Goal: Contribute content: Contribute content

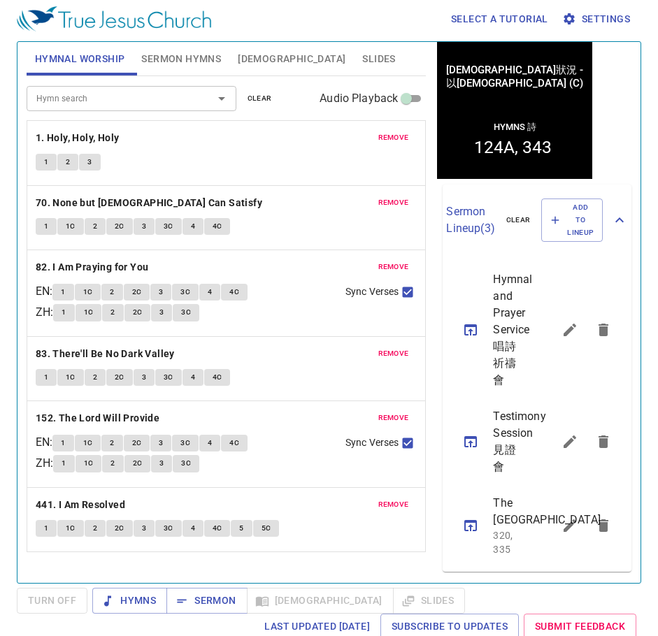
scroll to position [6, 0]
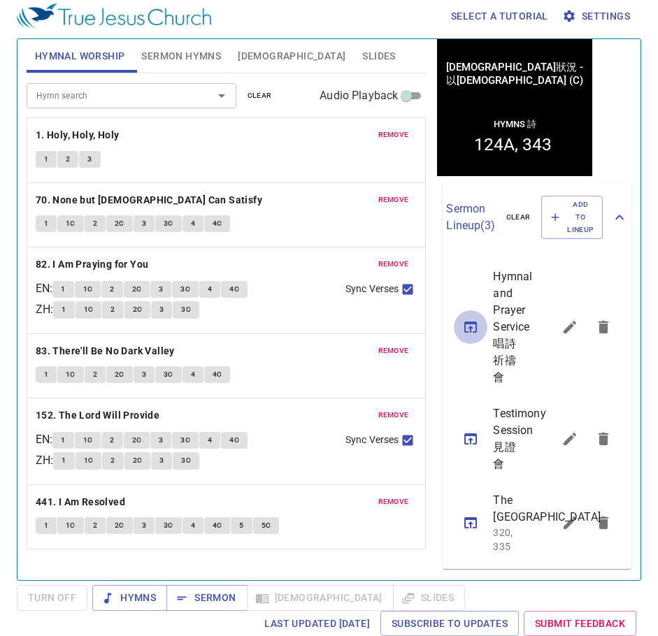
click at [470, 321] on icon "sermon lineup list" at bounding box center [470, 326] width 13 height 11
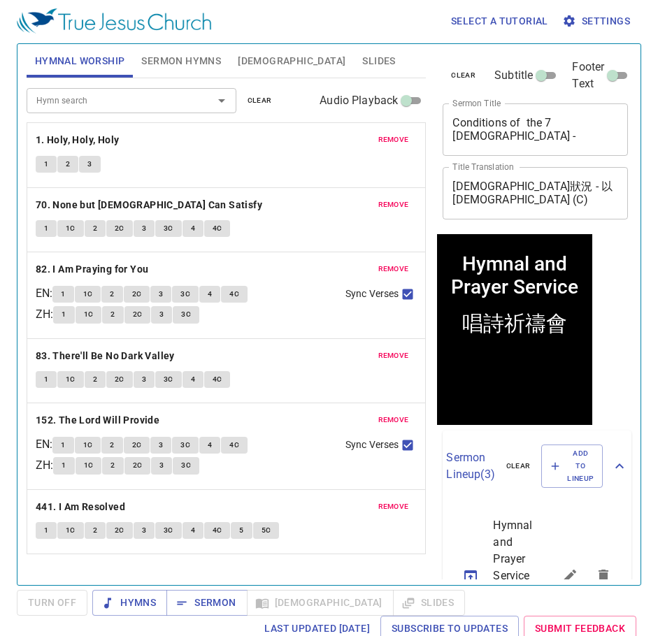
scroll to position [0, 0]
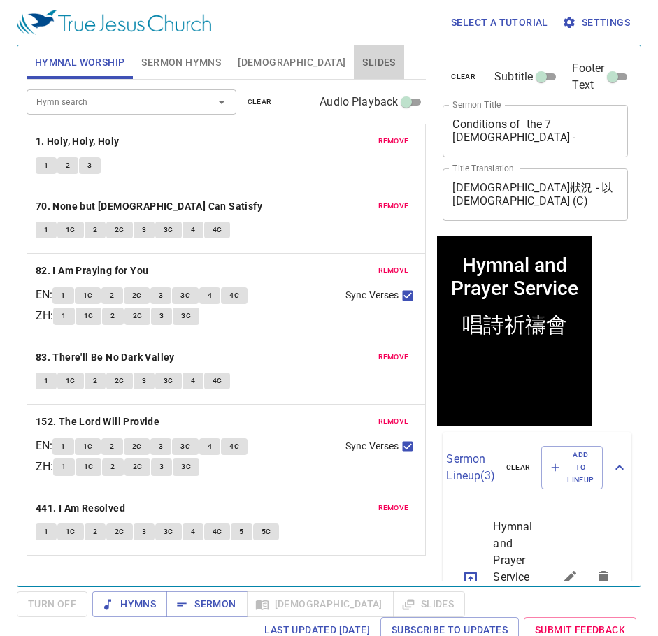
click at [362, 66] on span "Slides" at bounding box center [378, 62] width 33 height 17
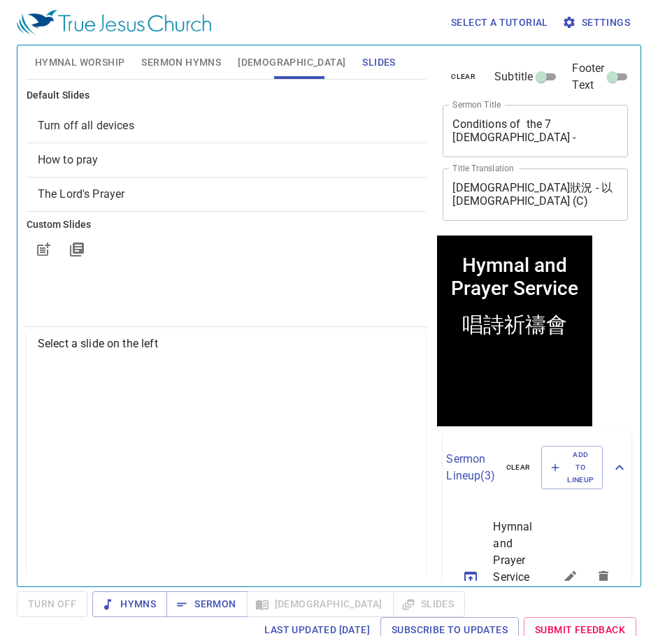
click at [71, 64] on span "Hymnal Worship" at bounding box center [80, 62] width 90 height 17
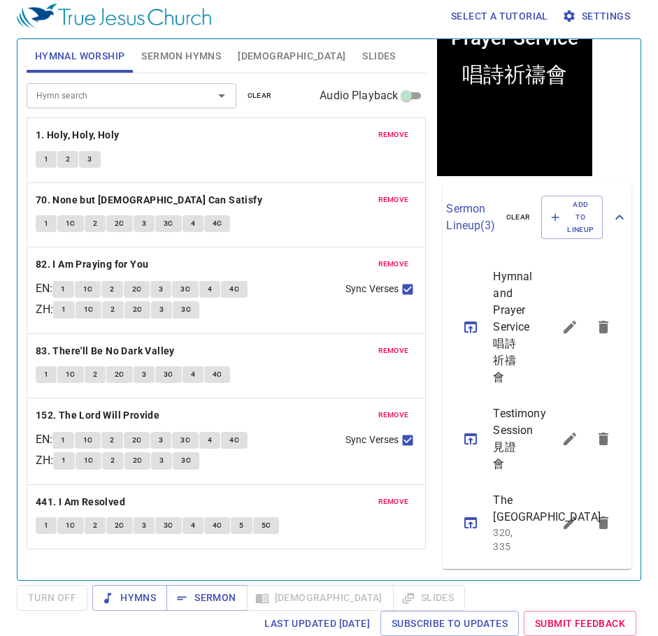
scroll to position [363, 0]
click at [477, 517] on icon "sermon lineup list" at bounding box center [470, 522] width 13 height 11
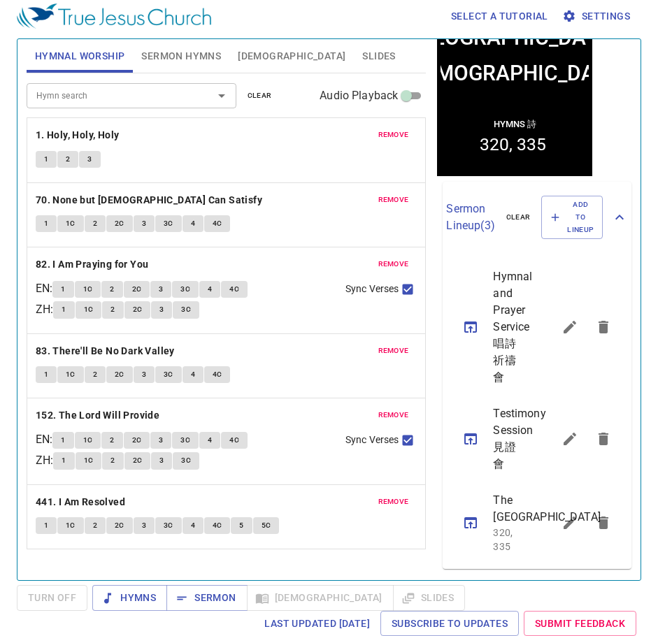
click at [469, 517] on icon "sermon lineup list" at bounding box center [470, 522] width 13 height 11
click at [171, 62] on span "Sermon Hymns" at bounding box center [181, 56] width 80 height 17
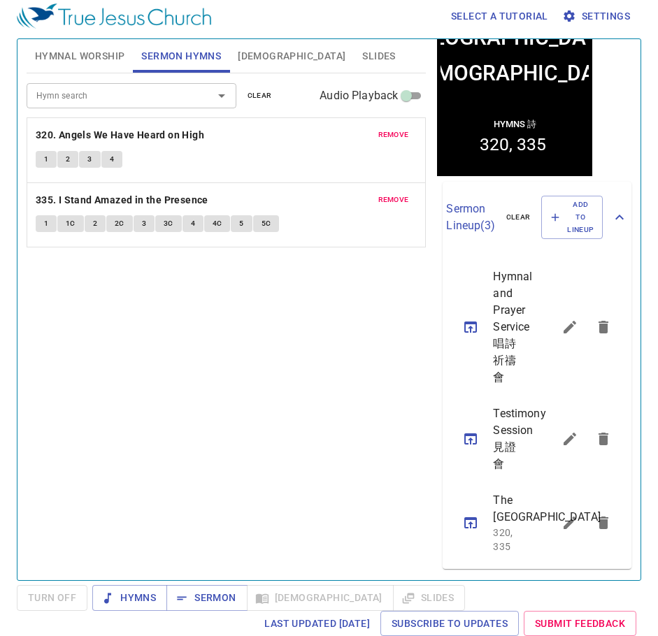
click at [261, 53] on span "[DEMOGRAPHIC_DATA]" at bounding box center [292, 56] width 108 height 17
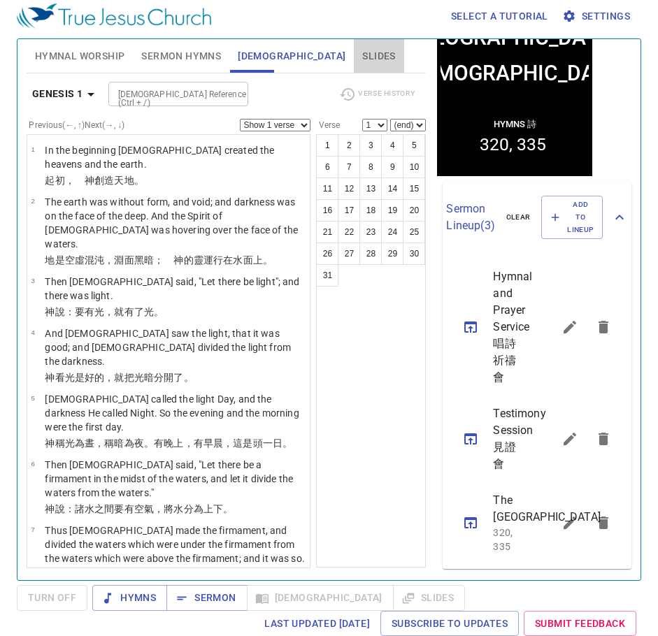
click at [362, 57] on span "Slides" at bounding box center [378, 56] width 33 height 17
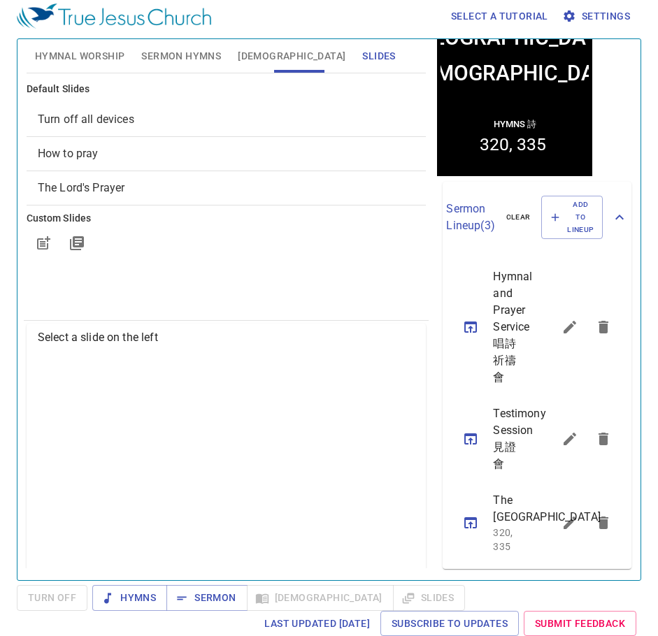
click at [147, 157] on span "How to pray" at bounding box center [226, 153] width 377 height 17
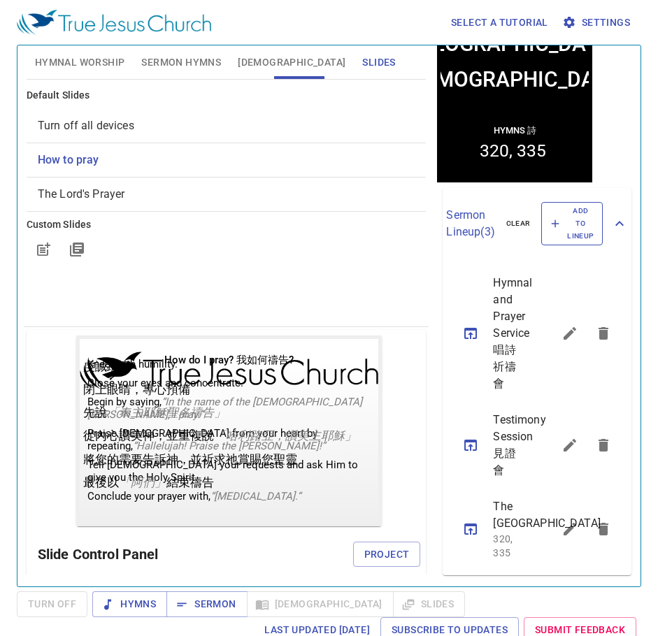
scroll to position [0, 0]
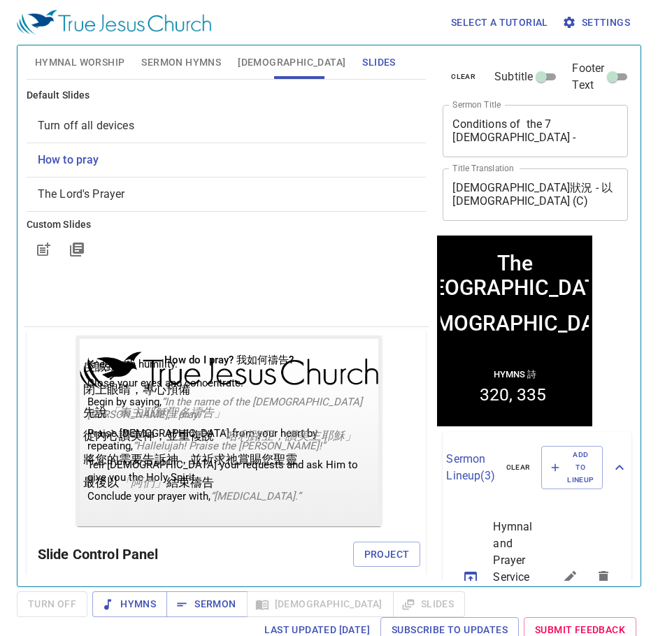
click at [103, 65] on span "Hymnal Worship" at bounding box center [80, 62] width 90 height 17
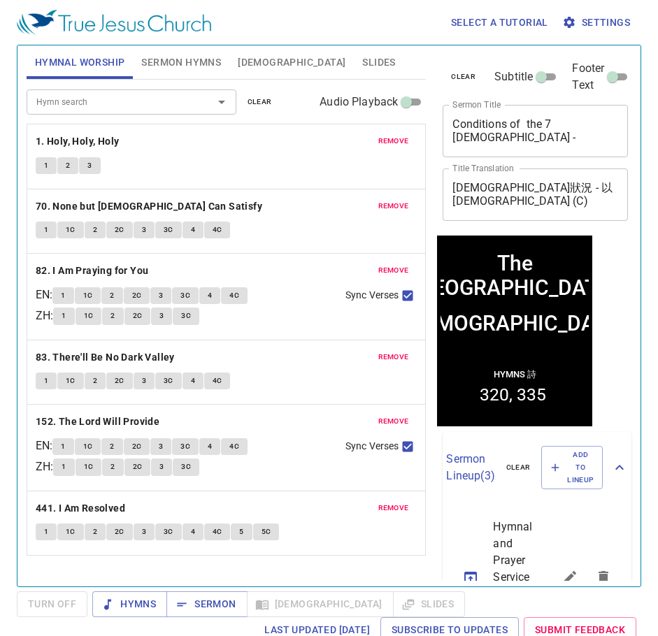
click at [551, 134] on textarea "The Holy City" at bounding box center [535, 130] width 166 height 27
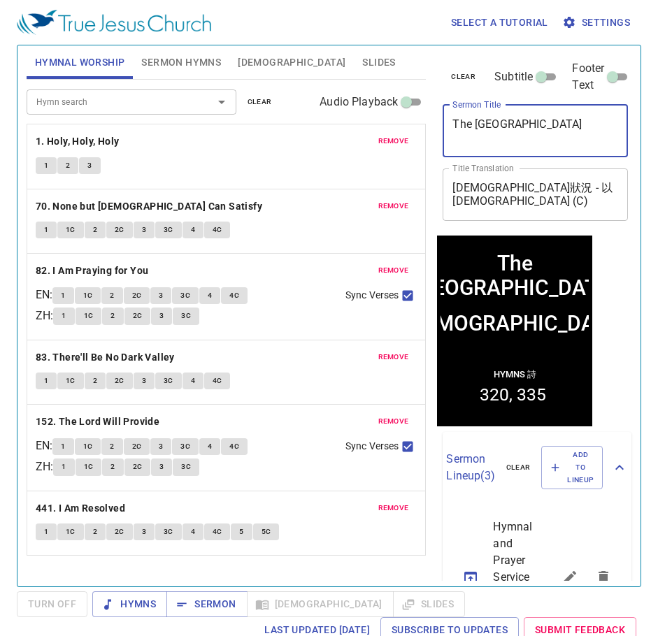
paste textarea "談 生病 On Illness"
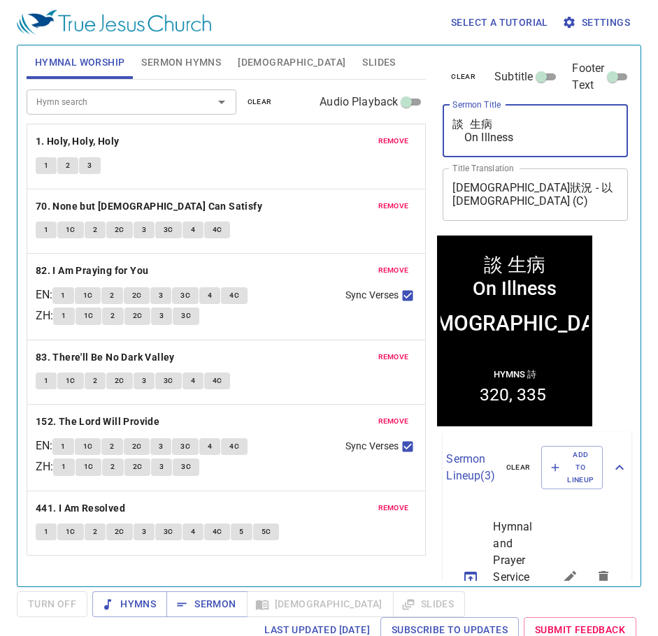
drag, startPoint x: 518, startPoint y: 142, endPoint x: 461, endPoint y: 136, distance: 56.9
click at [461, 136] on textarea "談 生病 On Illness" at bounding box center [535, 130] width 166 height 27
drag, startPoint x: 382, startPoint y: 144, endPoint x: 475, endPoint y: 132, distance: 93.7
click at [475, 132] on textarea "談 生病 On Illness" at bounding box center [535, 130] width 166 height 27
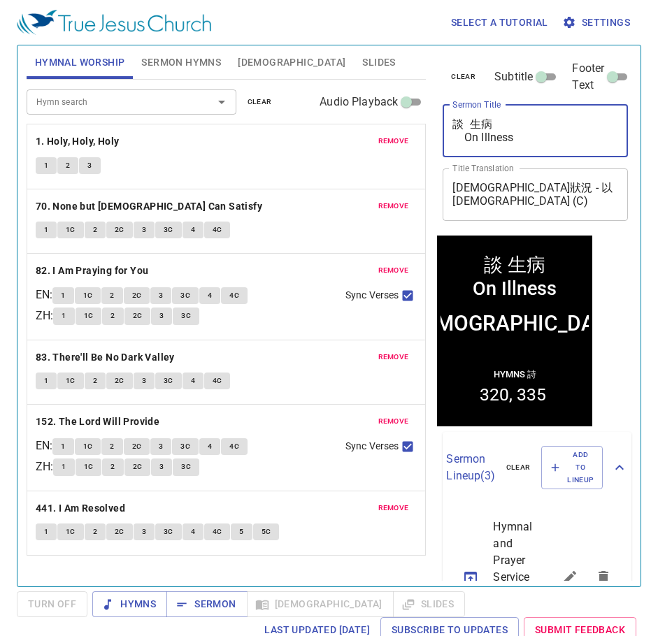
click at [470, 137] on textarea "談 生病 On Illness" at bounding box center [535, 130] width 166 height 27
drag, startPoint x: 465, startPoint y: 142, endPoint x: 449, endPoint y: 110, distance: 35.9
click at [449, 110] on div "談 生病 On Illness x Sermon Title" at bounding box center [534, 131] width 185 height 52
type textarea "On Illness"
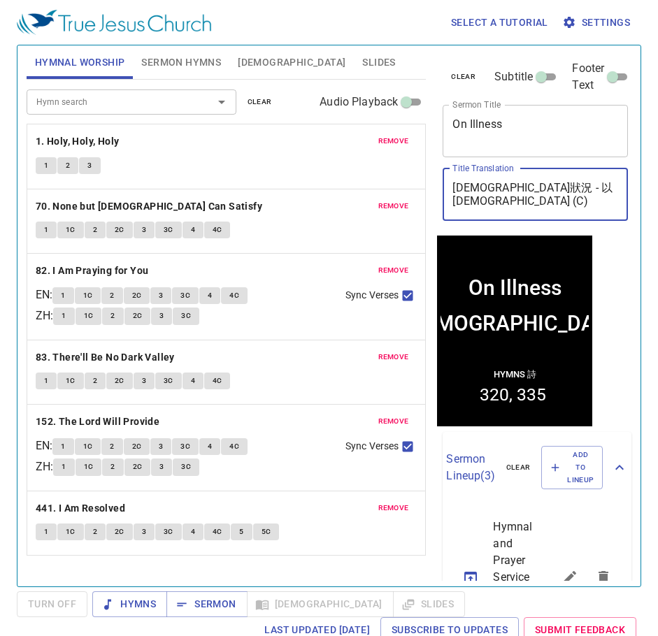
click at [498, 203] on textarea "聖城" at bounding box center [535, 194] width 166 height 27
type textarea "聖城"
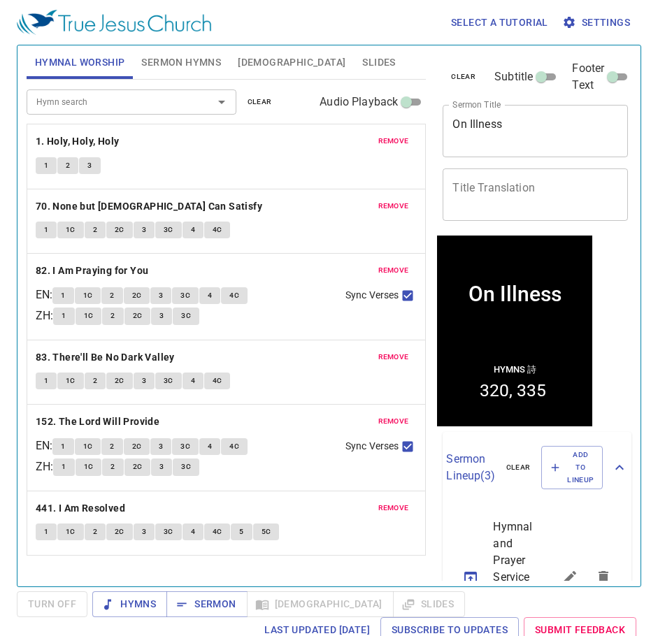
click at [201, 132] on div "remove 1. Holy, Holy, Holy 1 2 3 remove 70. None but Christ Can Satisfy 1 1C 2 …" at bounding box center [227, 340] width 400 height 432
click at [512, 186] on textarea "Title Translation" at bounding box center [535, 194] width 166 height 27
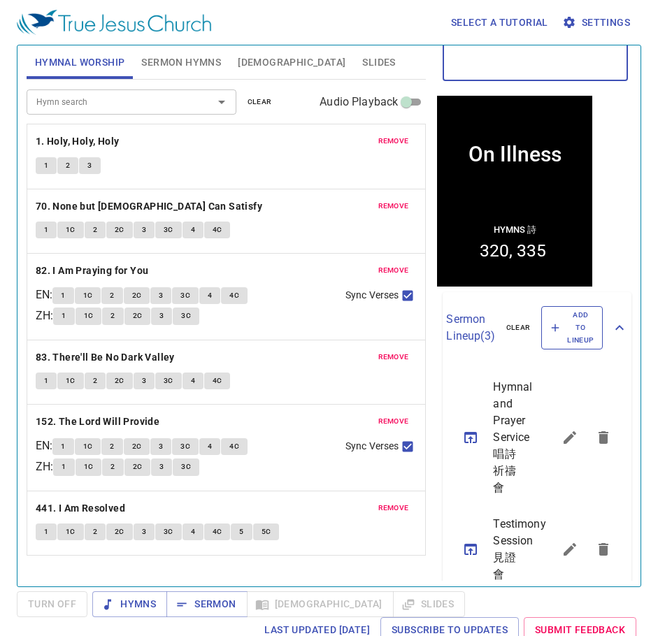
click at [566, 326] on span "Add to Lineup" at bounding box center [571, 328] width 43 height 38
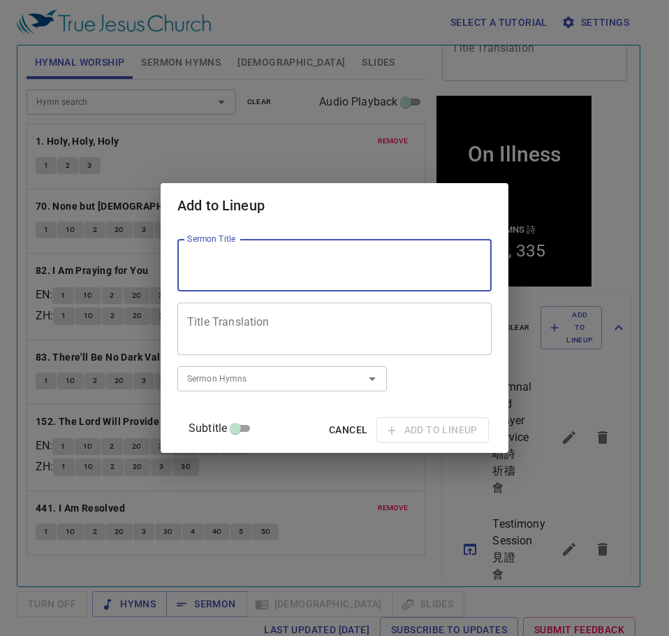
click at [293, 259] on textarea "Sermon Title" at bounding box center [334, 265] width 295 height 27
click at [282, 321] on textarea "Title Translation" at bounding box center [334, 329] width 295 height 27
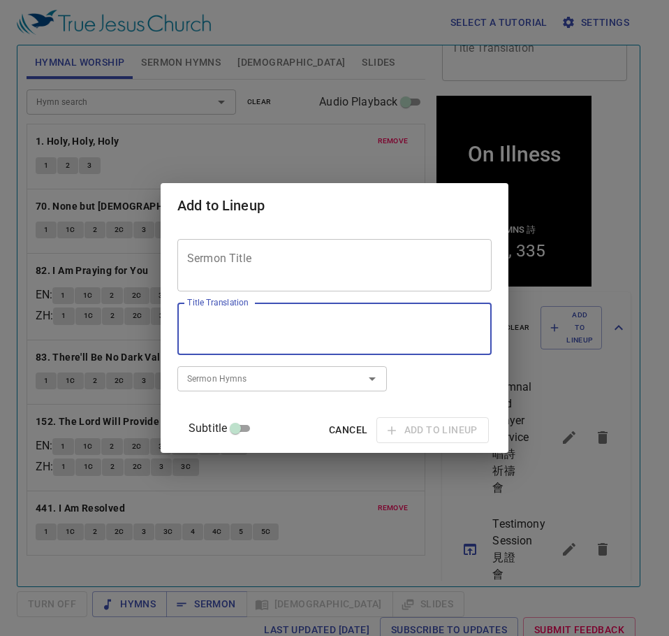
paste textarea "禱告"
type textarea "禱告"
click at [355, 278] on textarea "Sermon Title" at bounding box center [334, 265] width 295 height 27
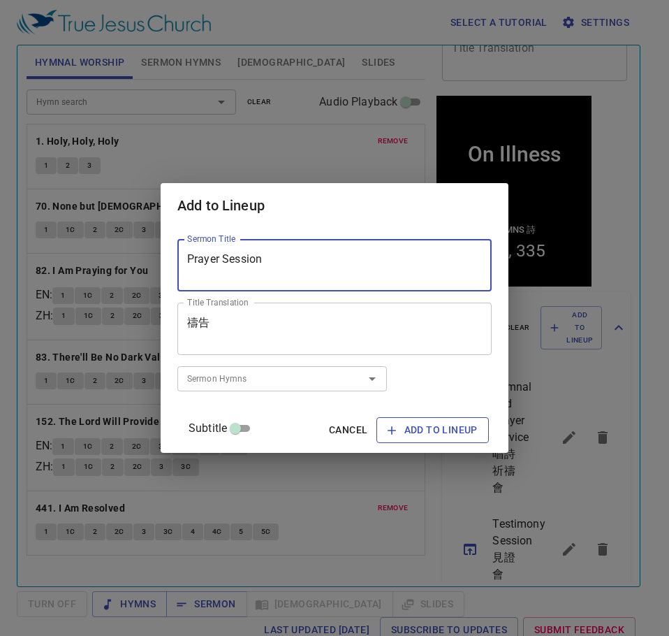
type textarea "Prayer Session"
click at [409, 428] on span "Add to Lineup" at bounding box center [433, 429] width 90 height 17
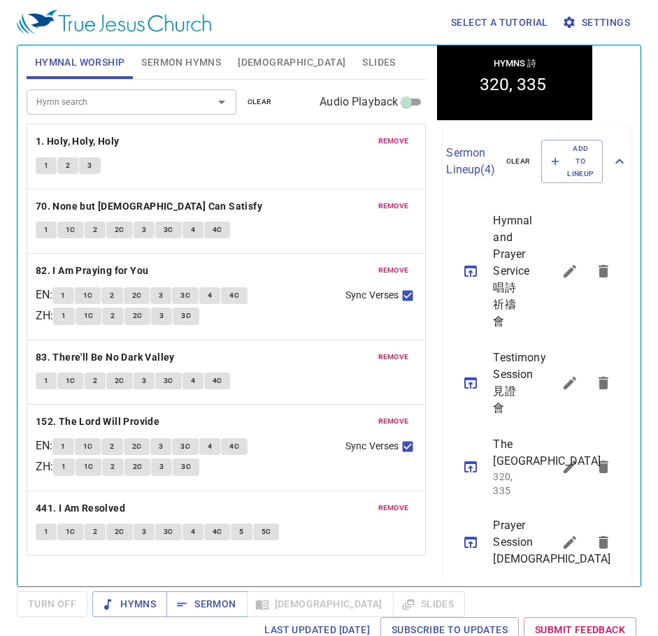
scroll to position [450, 0]
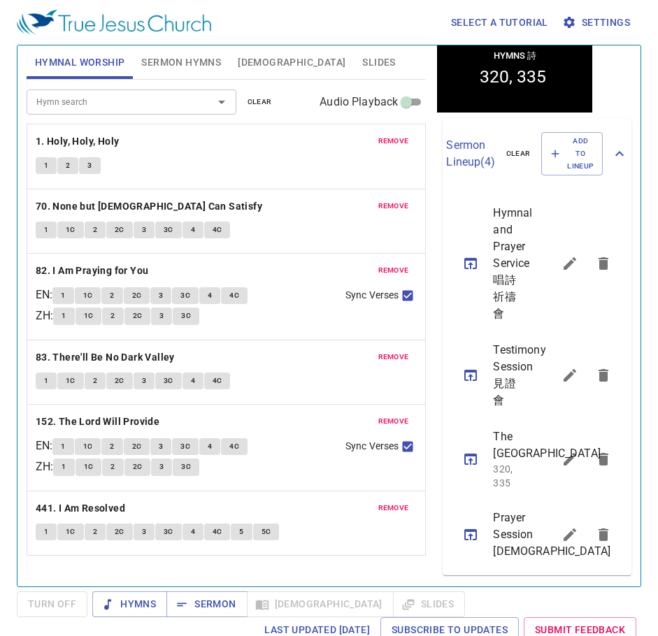
click at [561, 526] on icon "sermon lineup list" at bounding box center [569, 534] width 17 height 17
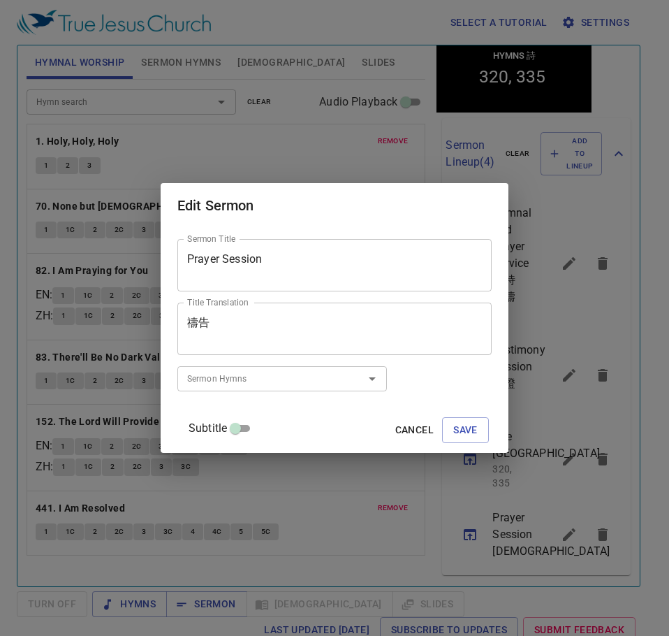
click at [395, 422] on span "Cancel" at bounding box center [414, 429] width 38 height 17
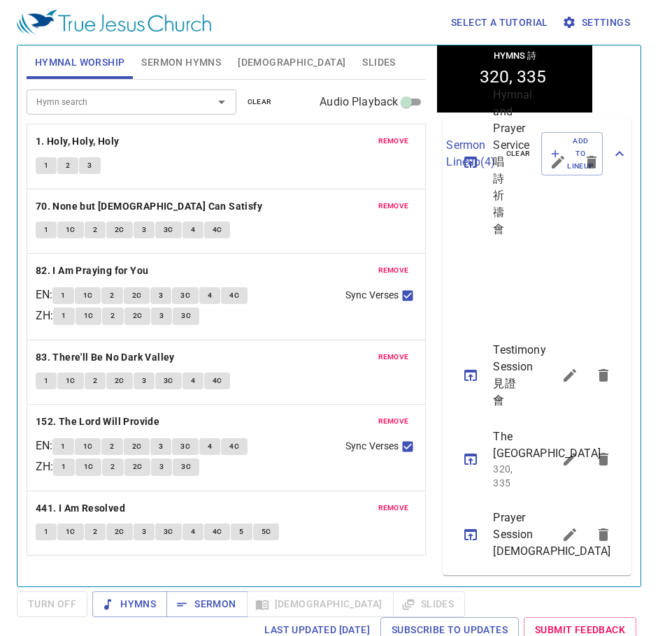
drag, startPoint x: 514, startPoint y: 214, endPoint x: 498, endPoint y: 228, distance: 21.3
click at [498, 228] on ul "Hymnal and Prayer Service 唱詩祈禱會 Testimony Session 見證會 The Holy City 聖城 320, 335…" at bounding box center [536, 382] width 189 height 386
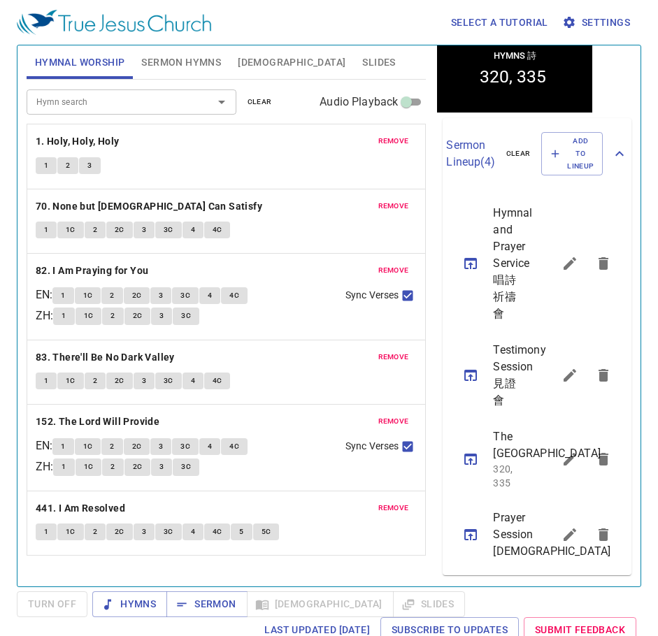
click at [500, 228] on div "Hymnal and Prayer Service 唱詩祈禱會" at bounding box center [497, 263] width 110 height 137
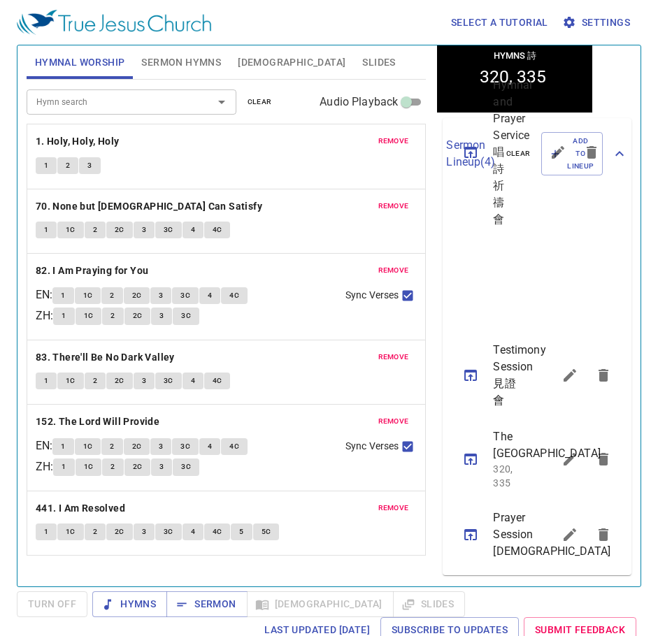
drag, startPoint x: 500, startPoint y: 217, endPoint x: 558, endPoint y: 180, distance: 69.4
click at [466, 217] on ul "Hymnal and Prayer Service 唱詩祈禱會 Testimony Session 見證會 The Holy City 聖城 320, 335…" at bounding box center [536, 382] width 189 height 386
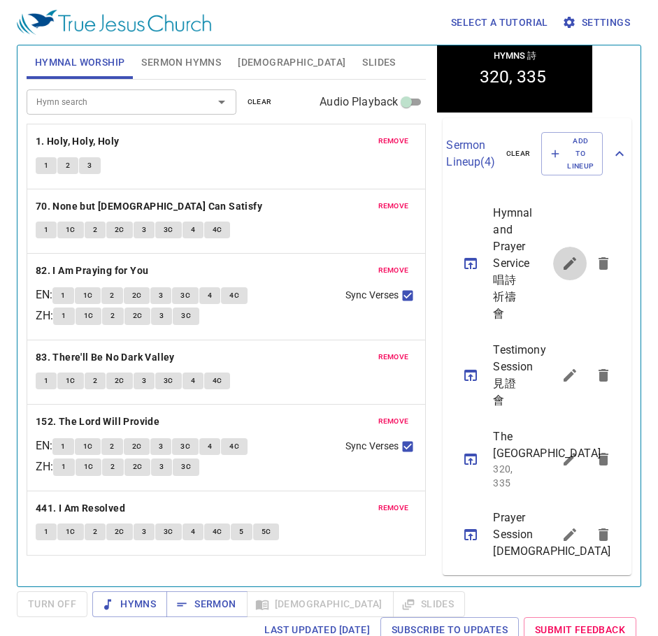
click at [561, 255] on icon "sermon lineup list" at bounding box center [569, 263] width 17 height 17
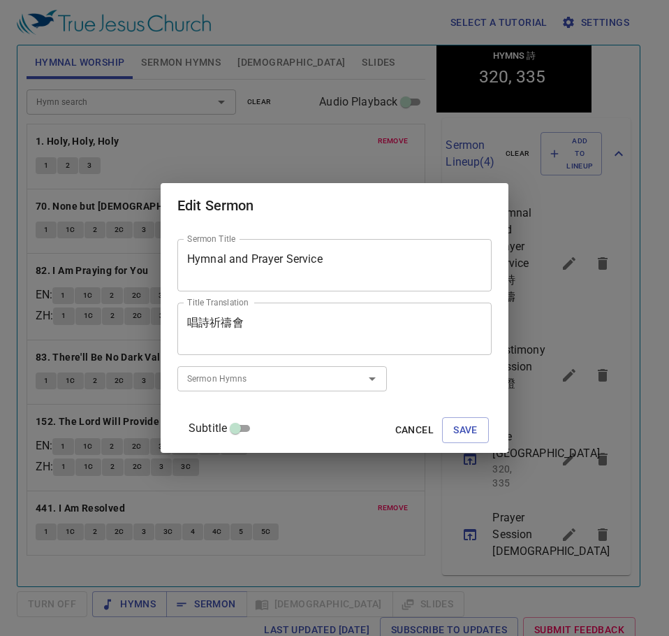
click at [285, 343] on div "唱詩祈禱會 Title Translation" at bounding box center [334, 329] width 314 height 52
click at [249, 326] on textarea "唱詩祈禱會" at bounding box center [334, 329] width 295 height 27
click at [397, 430] on span "Cancel" at bounding box center [414, 429] width 38 height 17
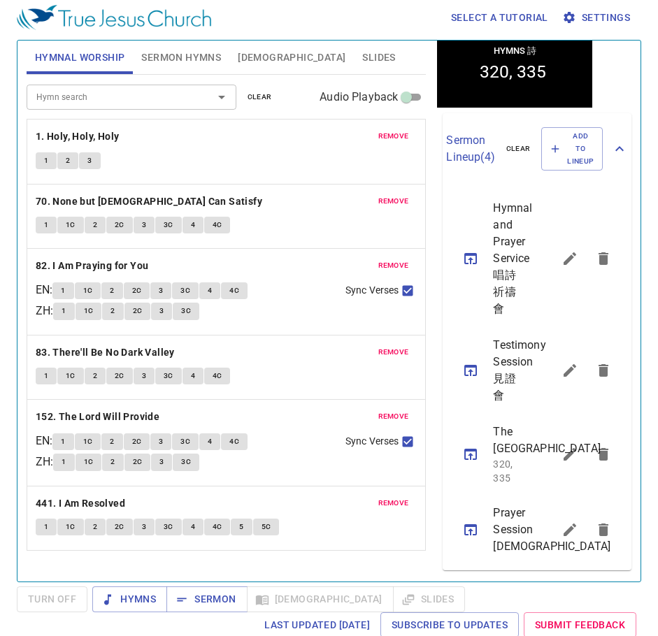
scroll to position [6, 0]
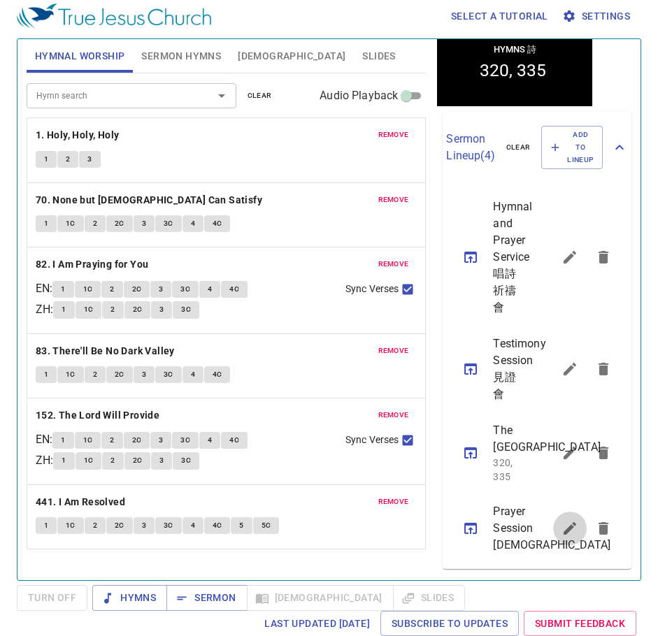
click at [562, 520] on icon "sermon lineup list" at bounding box center [569, 528] width 17 height 17
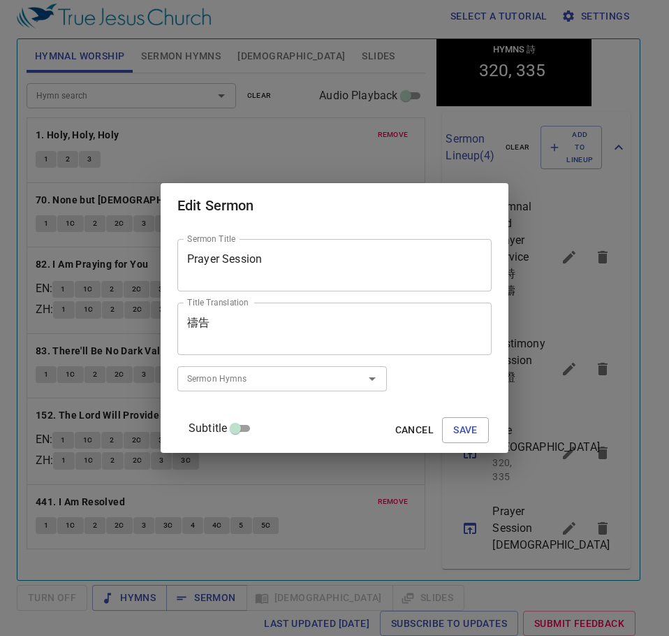
click at [248, 326] on textarea "禱告" at bounding box center [334, 329] width 295 height 27
paste textarea "會"
type textarea "禱告會"
click at [458, 423] on span "Save" at bounding box center [465, 429] width 24 height 17
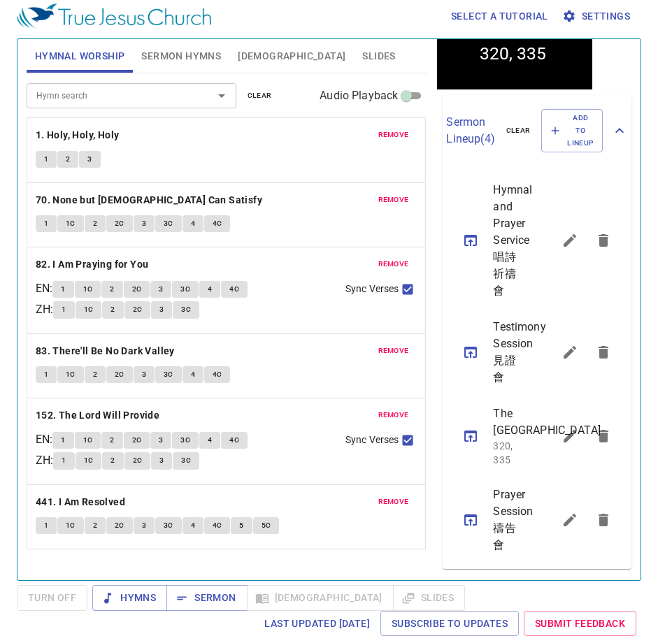
scroll to position [467, 0]
click at [474, 511] on icon "sermon lineup list" at bounding box center [470, 519] width 17 height 17
click at [475, 511] on icon "sermon lineup list" at bounding box center [470, 519] width 17 height 17
click at [198, 590] on span "Sermon" at bounding box center [206, 597] width 58 height 17
click at [564, 428] on icon "sermon lineup list" at bounding box center [569, 436] width 17 height 17
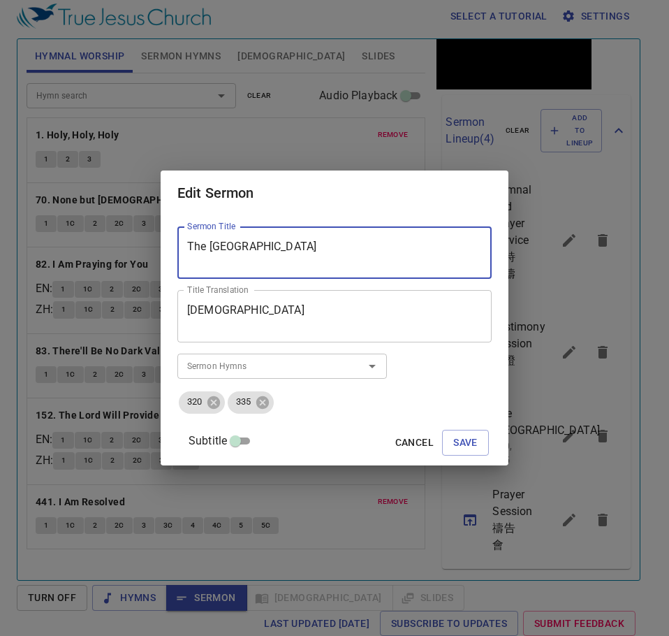
drag, startPoint x: 309, startPoint y: 256, endPoint x: -78, endPoint y: 282, distance: 387.3
click at [0, 282] on html "Select a tutorial Settings Hymnal Worship Sermon Hymns Bible Slides Hymn search…" at bounding box center [334, 312] width 669 height 636
type textarea "On Illness"
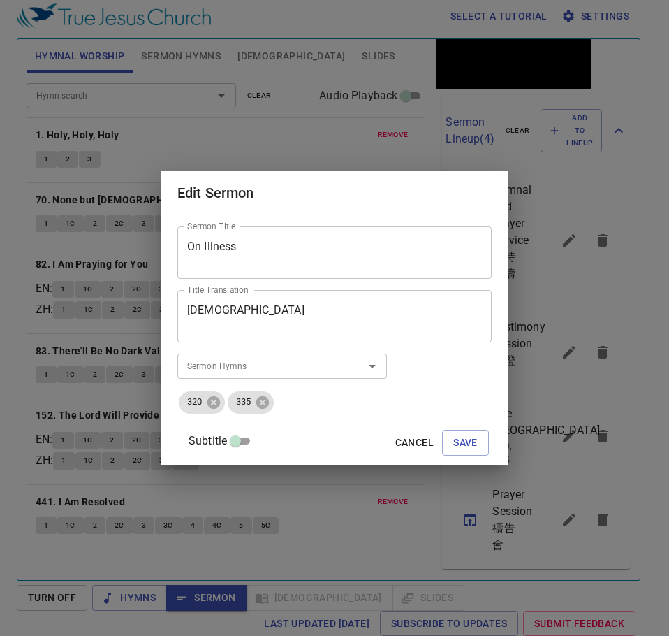
click at [272, 315] on textarea "聖城" at bounding box center [334, 316] width 295 height 27
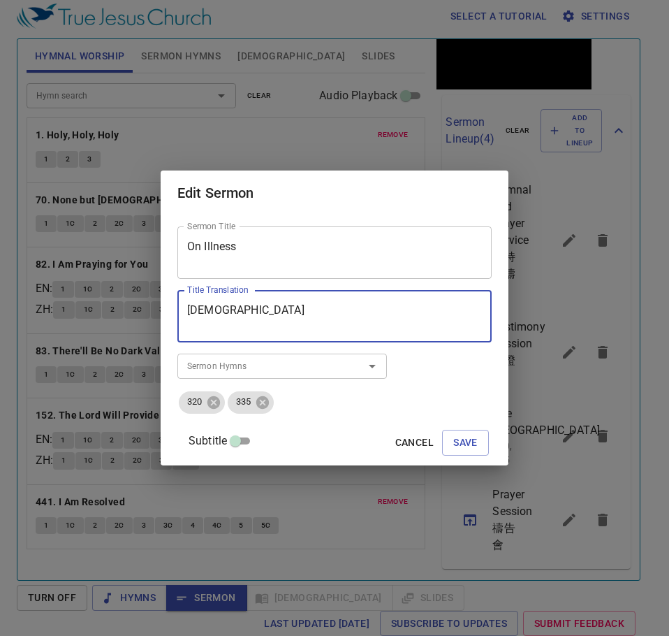
paste textarea "生病"
type textarea "談 生病"
click at [295, 371] on input "Sermon Hymns" at bounding box center [262, 366] width 160 height 16
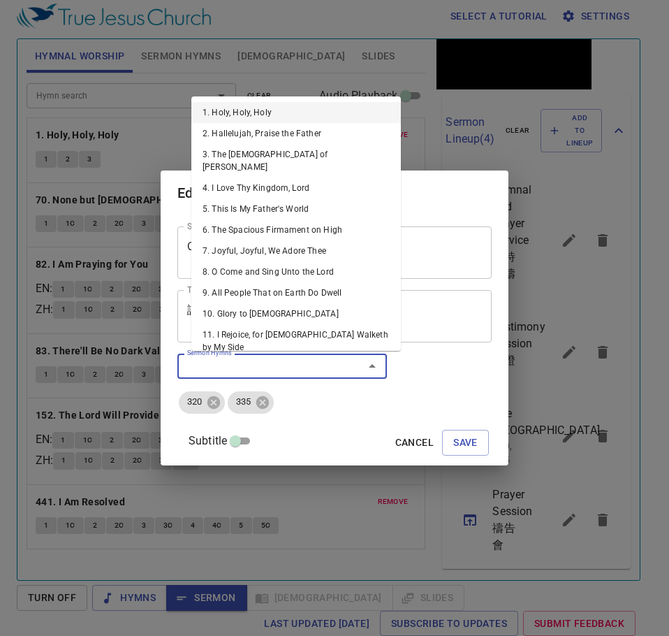
click at [366, 392] on ul "320 335" at bounding box center [334, 402] width 314 height 25
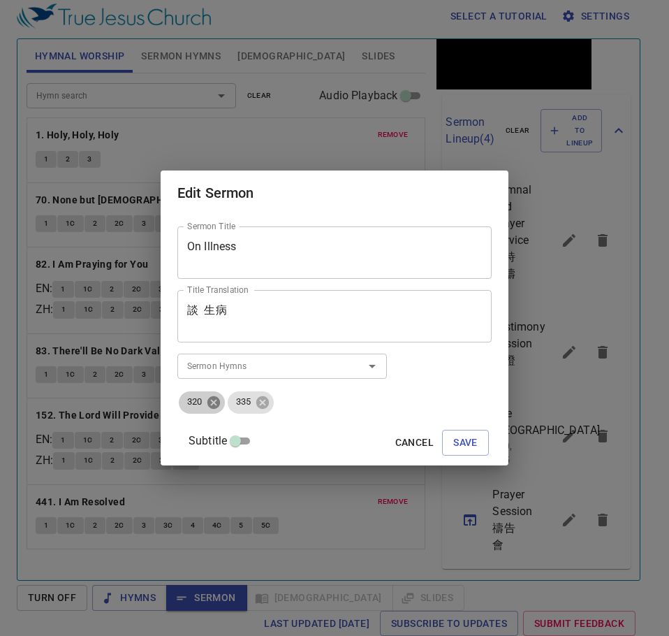
click at [221, 406] on icon at bounding box center [213, 402] width 15 height 15
click at [220, 406] on icon at bounding box center [214, 401] width 13 height 13
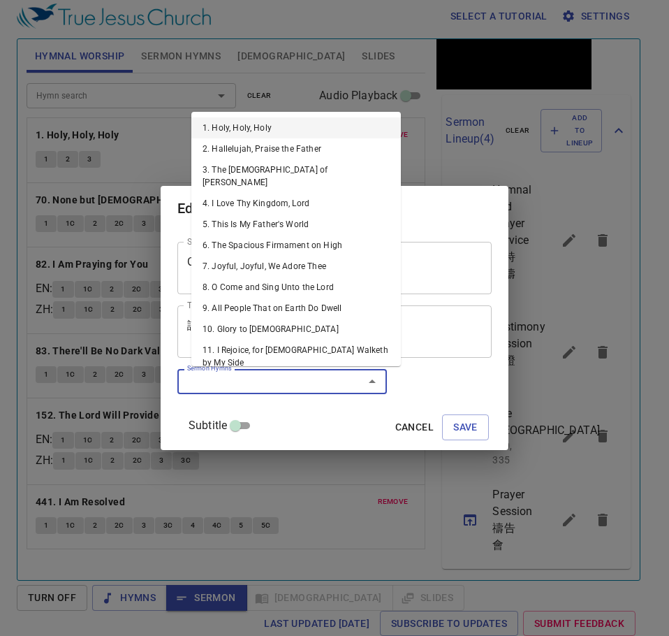
click at [224, 388] on input "Sermon Hymns" at bounding box center [262, 381] width 160 height 16
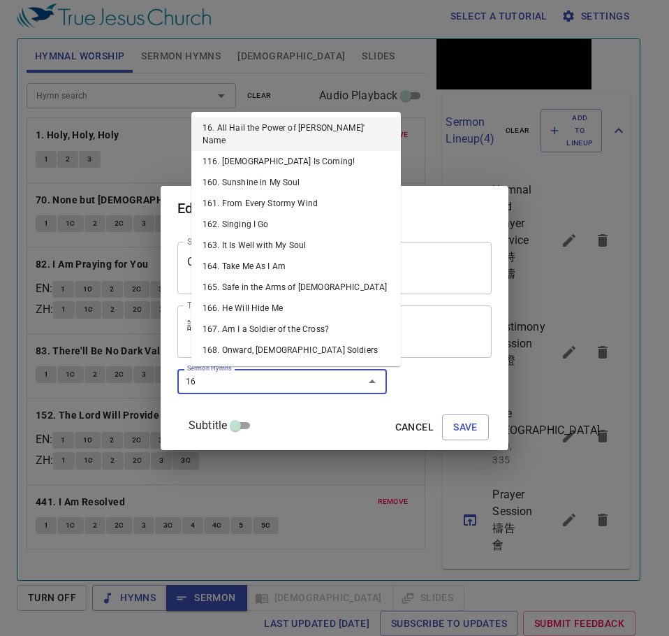
type input "162"
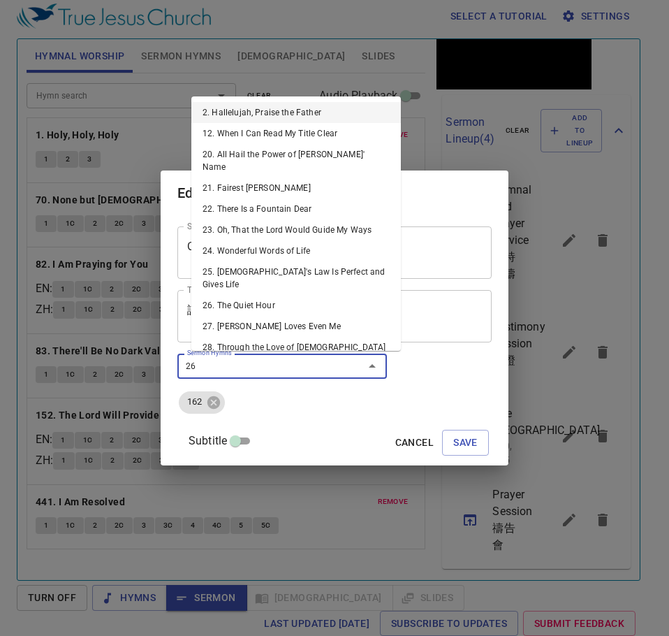
type input "264"
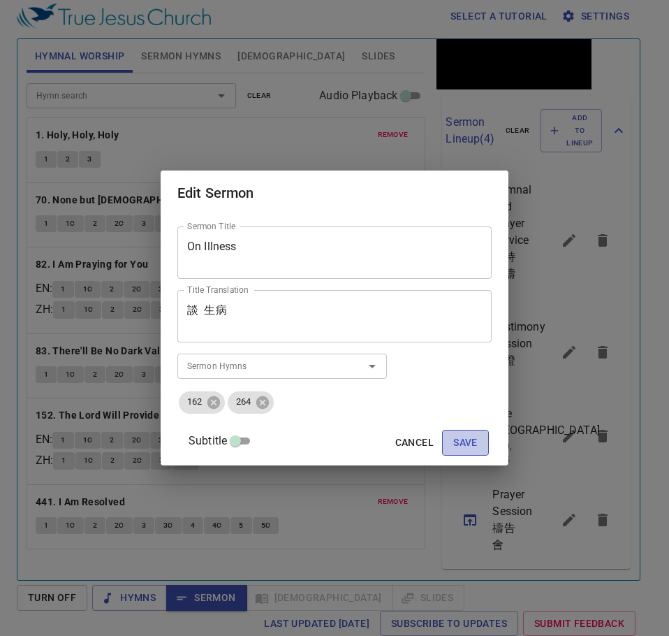
click at [456, 440] on span "Save" at bounding box center [465, 442] width 24 height 17
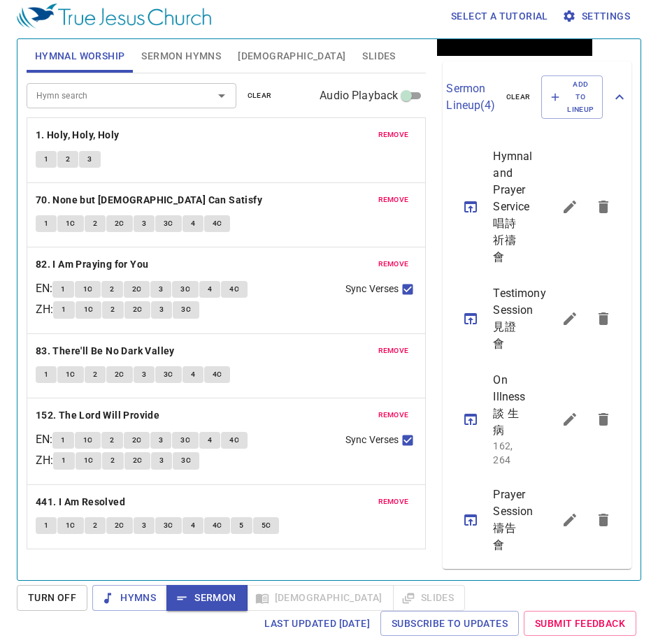
click at [380, 135] on span "remove" at bounding box center [393, 135] width 31 height 13
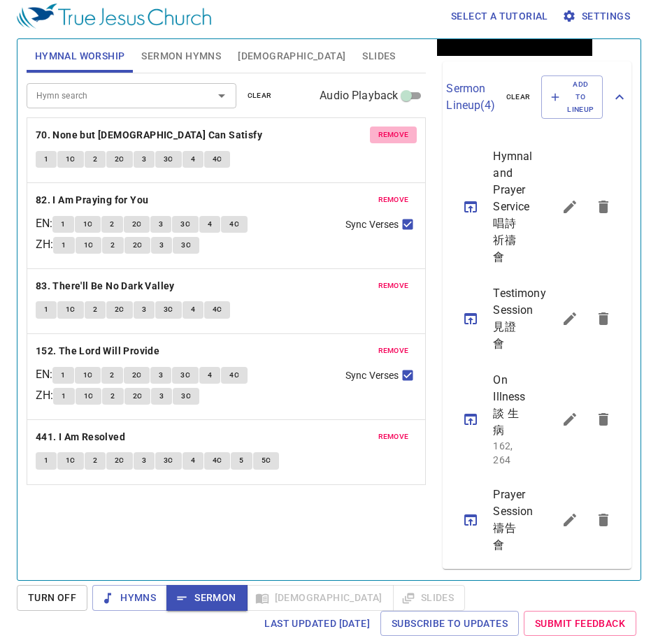
click at [380, 135] on span "remove" at bounding box center [393, 135] width 31 height 13
click at [380, 194] on span "remove" at bounding box center [393, 200] width 31 height 13
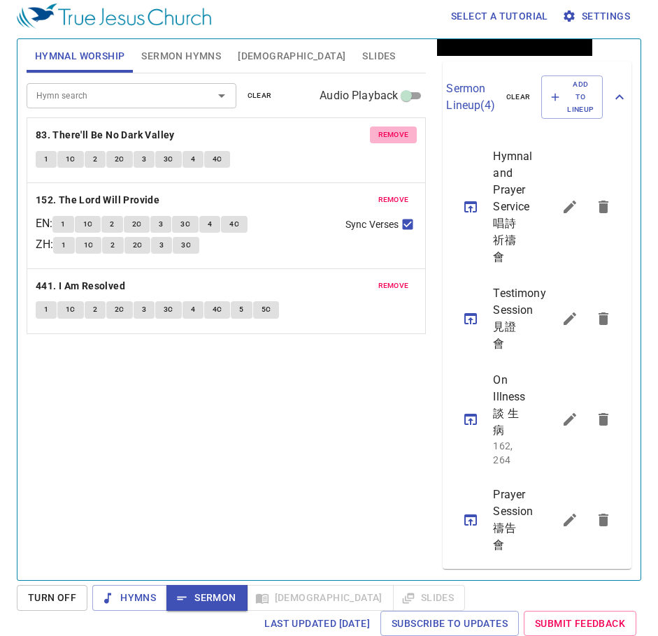
click at [381, 135] on span "remove" at bounding box center [393, 135] width 31 height 13
click at [381, 194] on span "remove" at bounding box center [393, 200] width 31 height 13
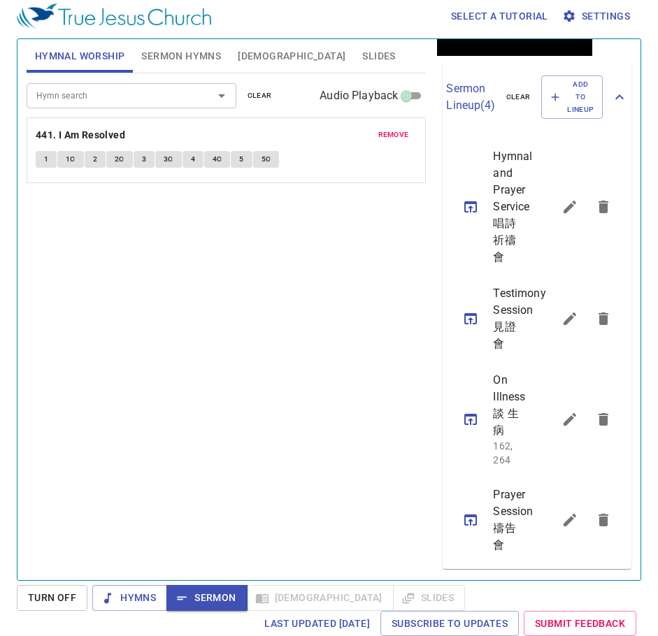
click at [380, 135] on span "remove" at bounding box center [393, 135] width 31 height 13
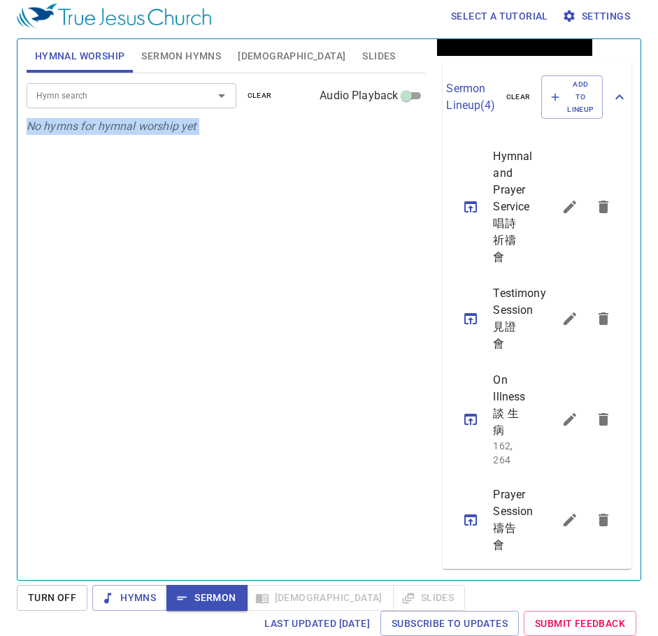
click at [379, 133] on p "No hymns for hymnal worship yet" at bounding box center [227, 126] width 400 height 17
click at [185, 94] on input "Hymn search" at bounding box center [111, 95] width 160 height 16
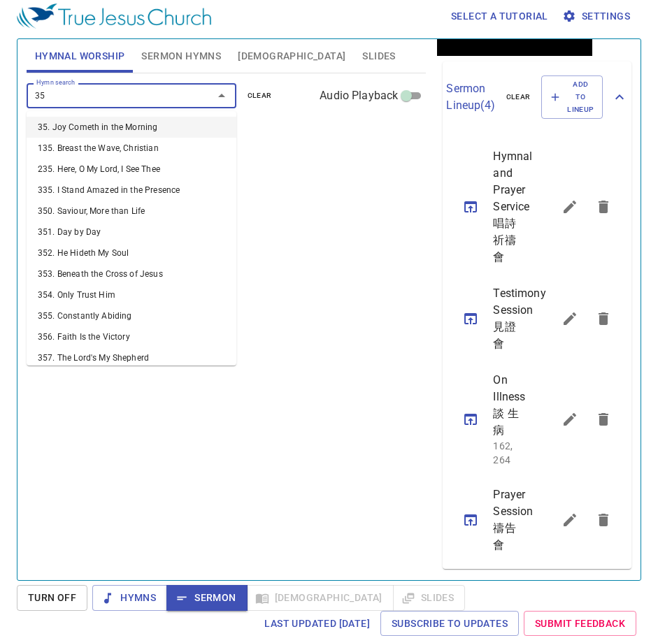
type input "355"
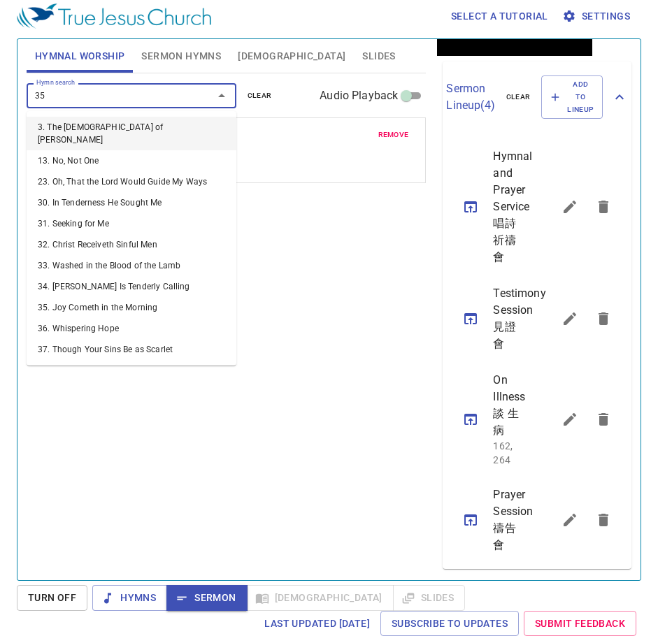
type input "356"
type input "363"
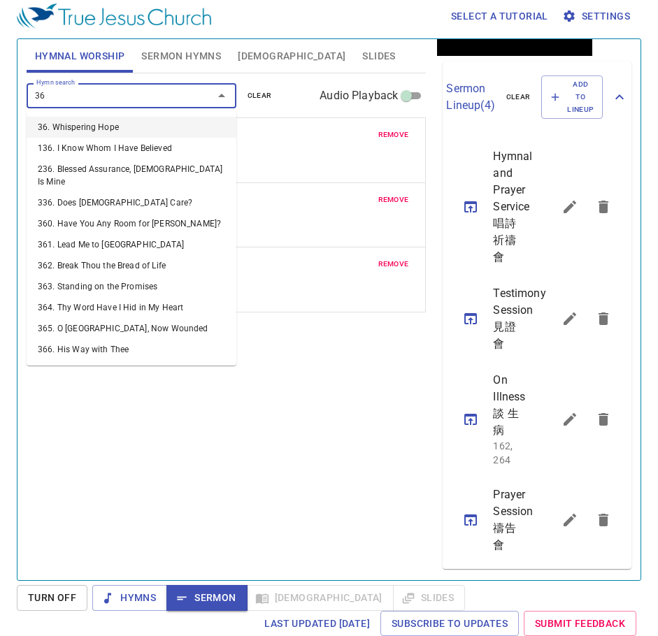
type input "364"
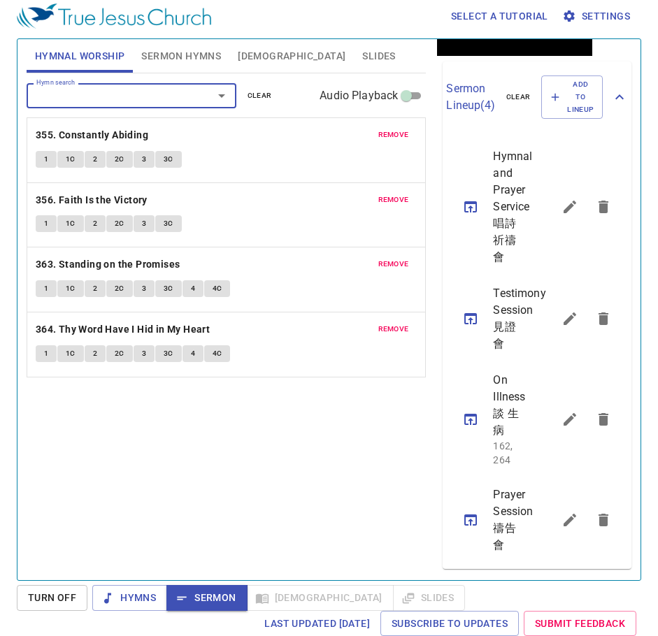
click at [179, 48] on span "Sermon Hymns" at bounding box center [181, 56] width 80 height 17
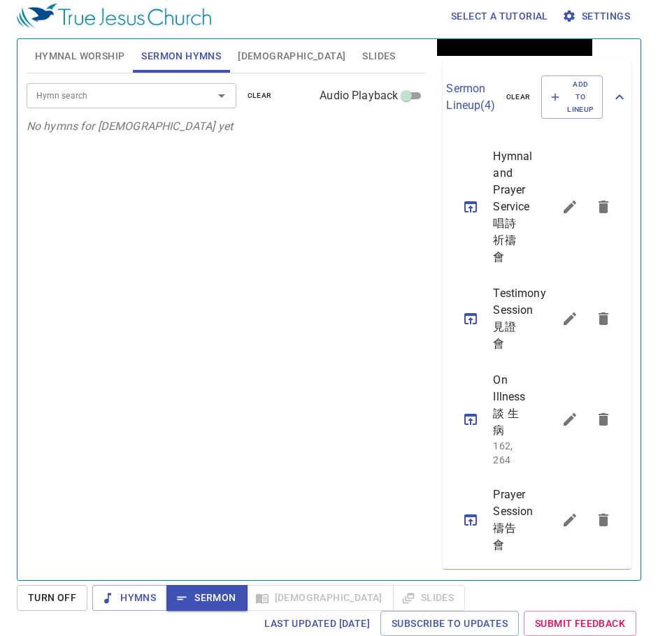
click at [180, 99] on input "Hymn search" at bounding box center [111, 95] width 160 height 16
drag, startPoint x: 319, startPoint y: 157, endPoint x: 312, endPoint y: 147, distance: 12.6
click at [312, 147] on div "Hymn search Hymn search clear Audio Playback No hymns for sermon yet" at bounding box center [227, 320] width 400 height 495
click at [245, 68] on button "[DEMOGRAPHIC_DATA]" at bounding box center [291, 56] width 124 height 34
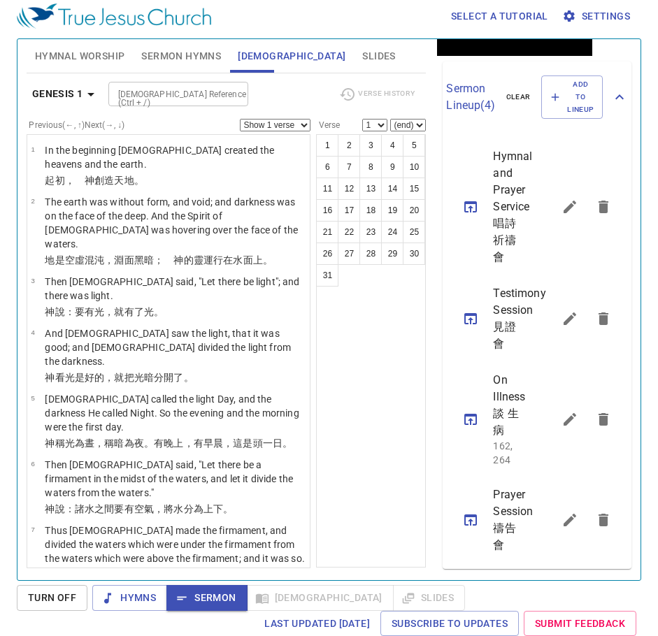
drag, startPoint x: 84, startPoint y: 72, endPoint x: 103, endPoint y: 61, distance: 21.9
click at [86, 70] on button "Hymnal Worship" at bounding box center [80, 56] width 107 height 34
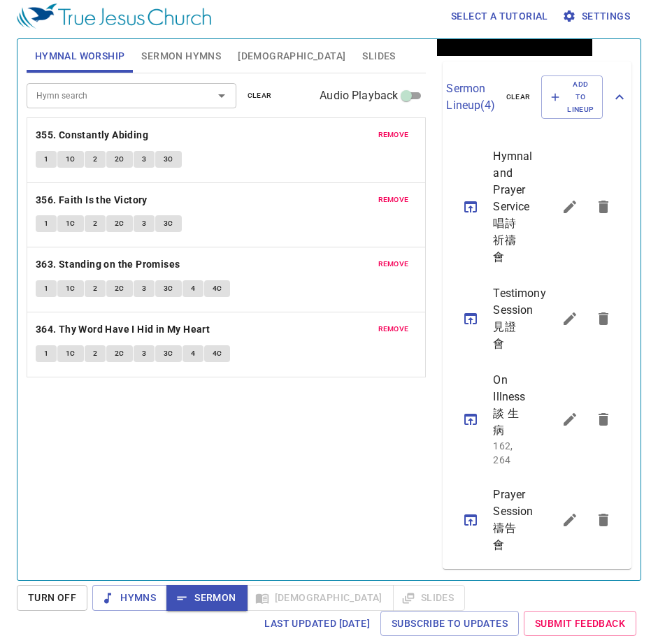
click at [242, 52] on span "[DEMOGRAPHIC_DATA]" at bounding box center [292, 56] width 108 height 17
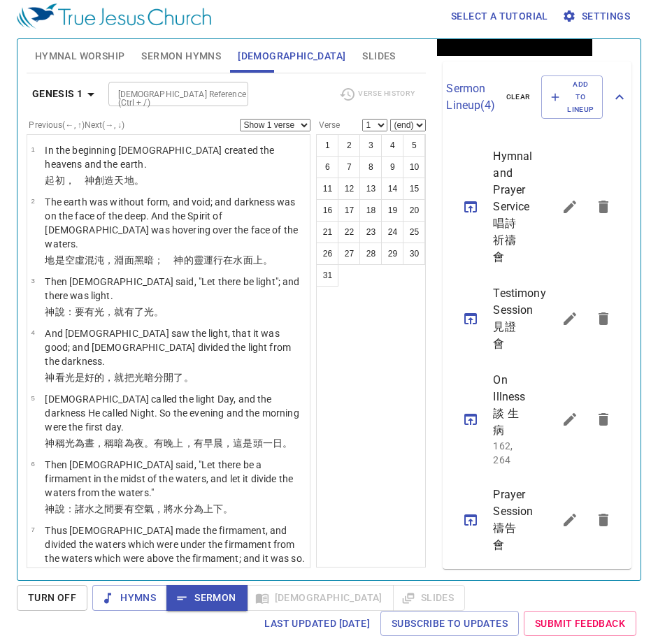
click at [134, 96] on input "[DEMOGRAPHIC_DATA] Reference (Ctrl + /)" at bounding box center [166, 94] width 108 height 16
drag, startPoint x: 180, startPoint y: 89, endPoint x: 209, endPoint y: 87, distance: 28.7
click at [180, 89] on input "ps 37:3" at bounding box center [166, 94] width 108 height 16
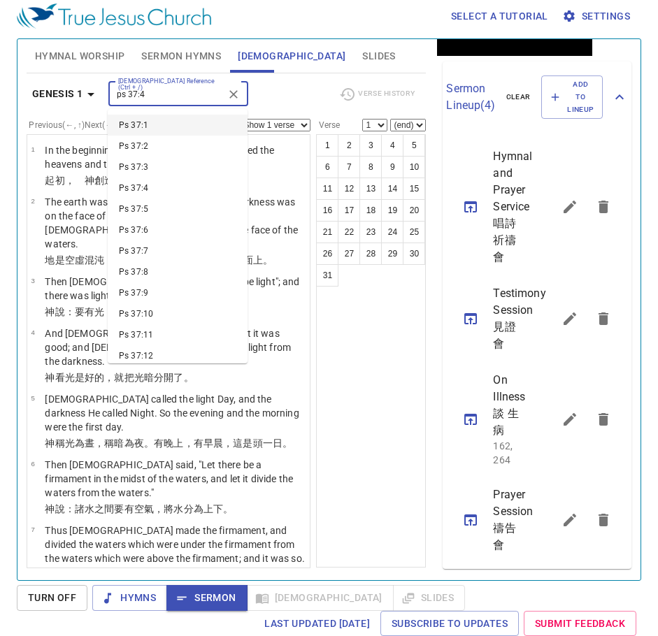
type input "ps 37:4"
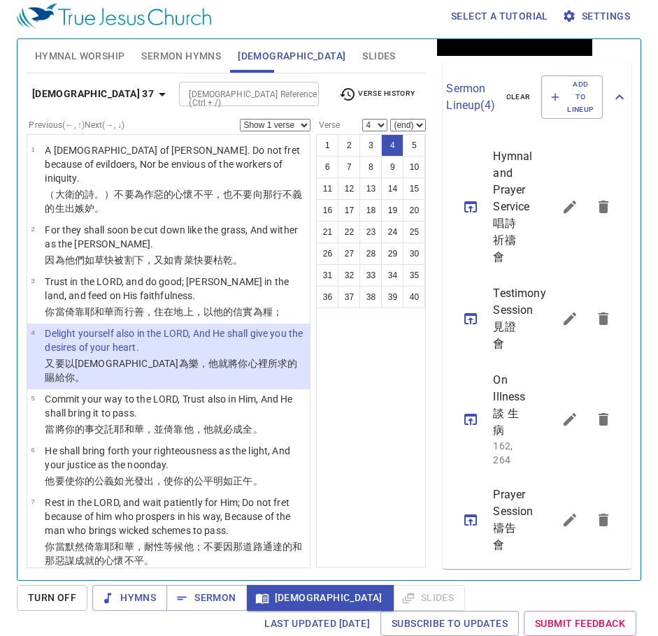
click at [358, 350] on div "1 2 3 4 5 6 7 8 9 10 11 12 13 14 15 16 17 18 19 20 21 22 23 24 25 26 27 28 29 3…" at bounding box center [371, 350] width 110 height 433
drag, startPoint x: 375, startPoint y: 130, endPoint x: 384, endPoint y: 125, distance: 10.3
click at [381, 127] on select "1 2 3 4 5 6 7 8 9 10 11 12 13 14 15 16 17 18 19 20 21 22 23 24 25 26 27 28 29 3…" at bounding box center [374, 125] width 25 height 13
select select "3"
click at [362, 119] on select "1 2 3 4 5 6 7 8 9 10 11 12 13 14 15 16 17 18 19 20 21 22 23 24 25 26 27 28 29 3…" at bounding box center [374, 125] width 25 height 13
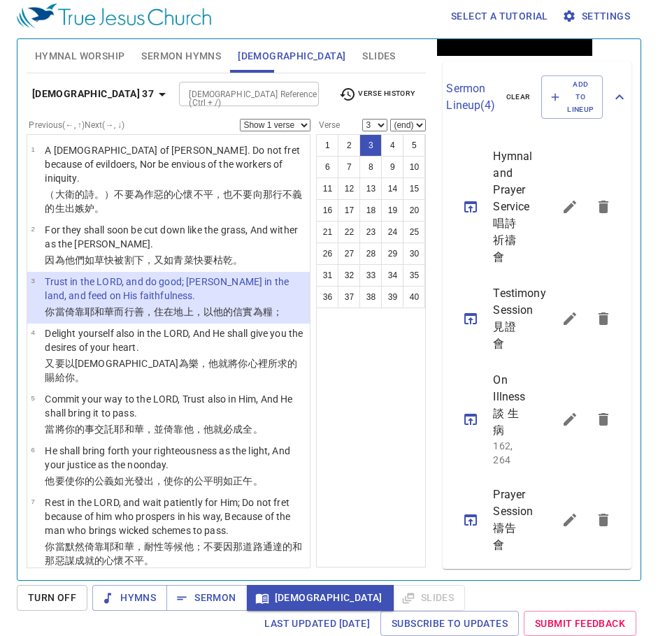
click at [406, 127] on select "(end) 4 5 6 7 8 9 10 11 12 13 14 15 16 17 18 19 20 21 22 23 24 25 26 27 28 29 3…" at bounding box center [408, 125] width 36 height 13
select select "4"
click at [390, 119] on select "(end) 4 5 6 7 8 9 10 11 12 13 14 15 16 17 18 19 20 21 22 23 24 25 26 27 28 29 3…" at bounding box center [408, 125] width 36 height 13
click at [379, 326] on div "1 2 3 4 5 6 7 8 9 10 11 12 13 14 15 16 17 18 19 20 21 22 23 24 25 26 27 28 29 3…" at bounding box center [371, 350] width 110 height 433
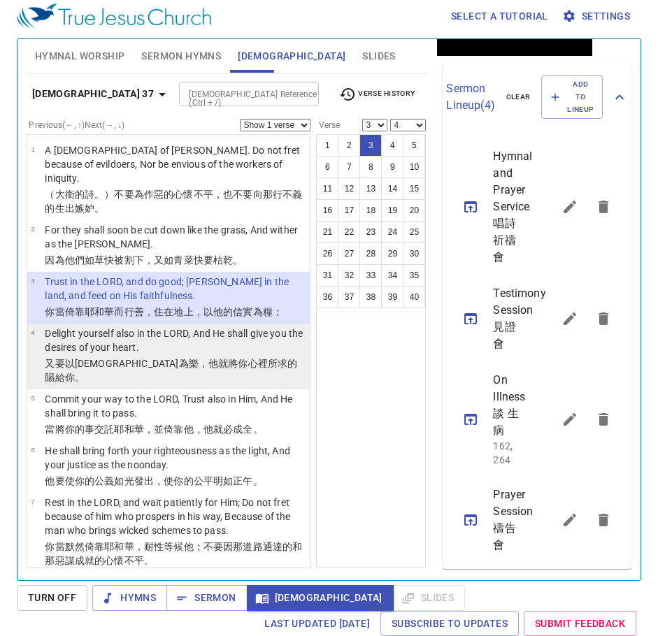
click at [247, 335] on p "Delight yourself also in the LORD, And He shall give you the desires of your he…" at bounding box center [175, 340] width 261 height 28
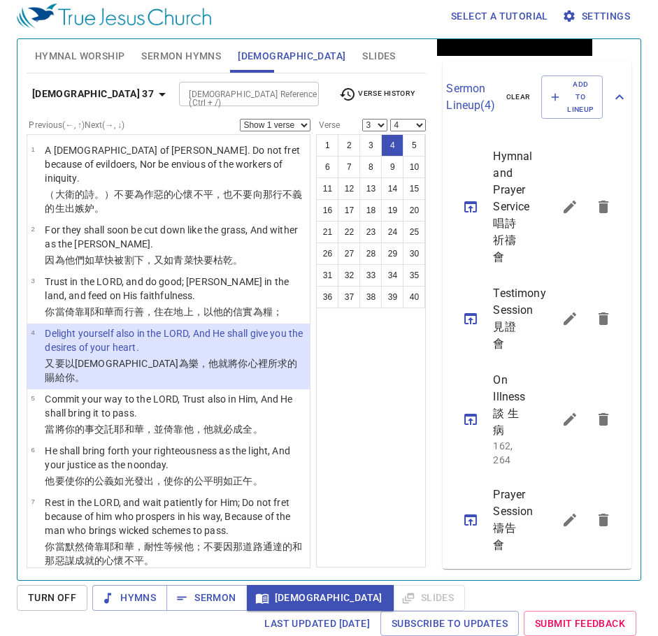
drag, startPoint x: 299, startPoint y: 119, endPoint x: 301, endPoint y: 128, distance: 8.6
click at [299, 119] on select "Show 1 verse Show 2 verses Show 3 verses Show 4 verses Show 5 verses" at bounding box center [275, 125] width 71 height 13
select select "2"
click at [240, 119] on select "Show 1 verse Show 2 verses Show 3 verses Show 4 verses Show 5 verses" at bounding box center [275, 125] width 71 height 13
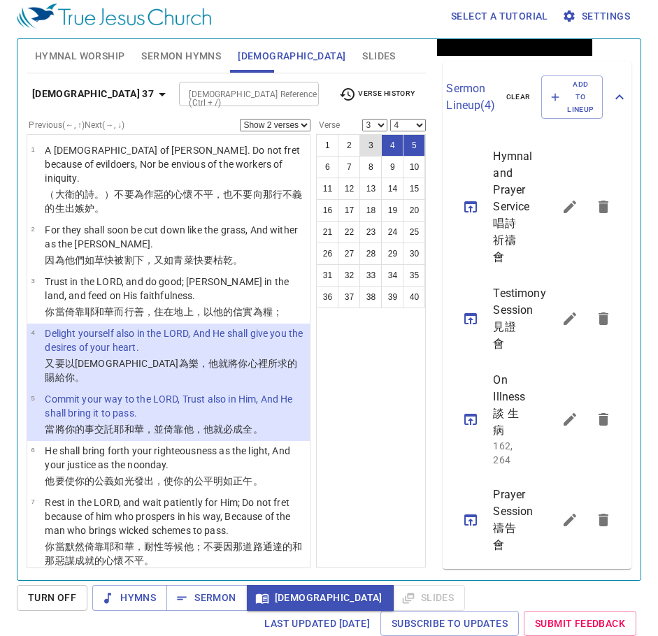
click at [375, 143] on button "3" at bounding box center [370, 145] width 22 height 22
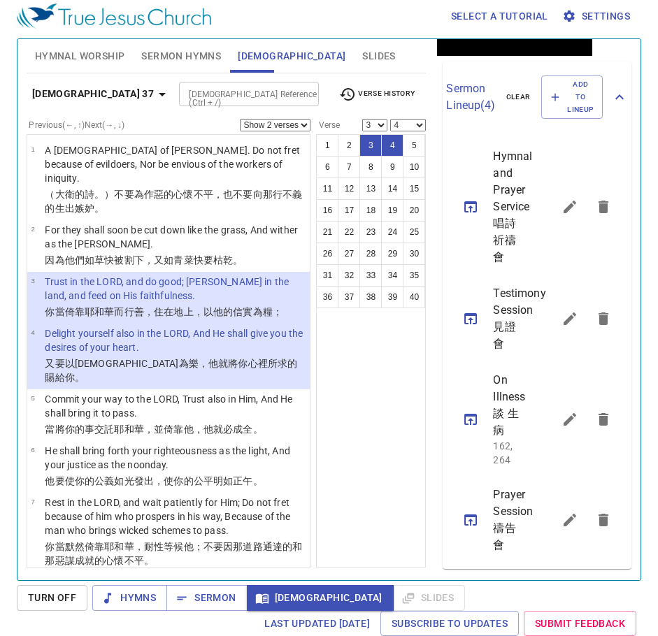
drag, startPoint x: 367, startPoint y: 385, endPoint x: 360, endPoint y: 373, distance: 13.8
click at [367, 384] on div "1 2 3 4 5 6 7 8 9 10 11 12 13 14 15 16 17 18 19 20 21 22 23 24 25 26 27 28 29 3…" at bounding box center [371, 350] width 110 height 433
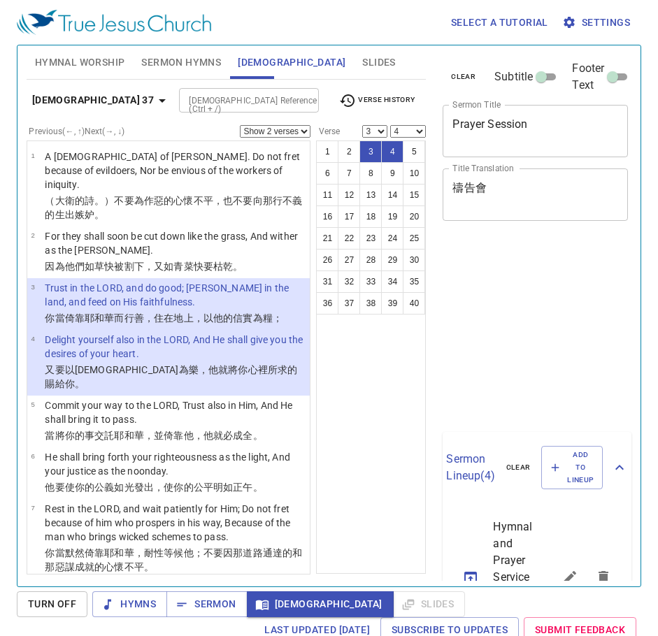
select select "2"
select select "3"
select select "4"
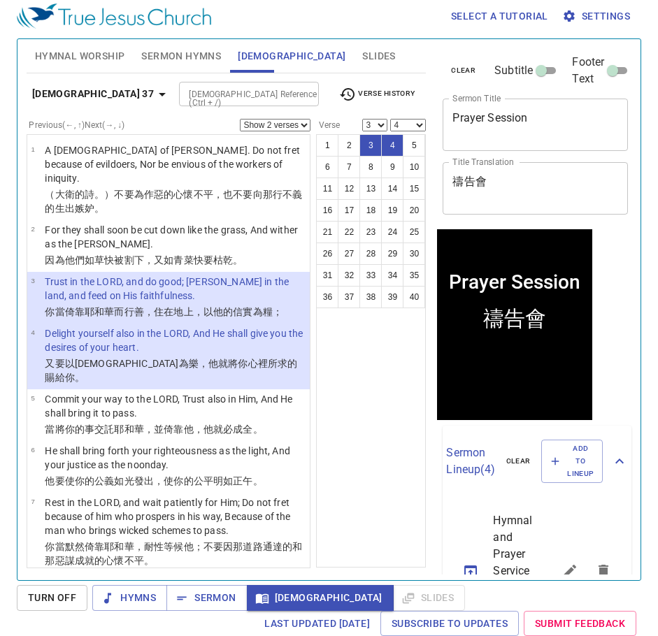
scroll to position [467, 0]
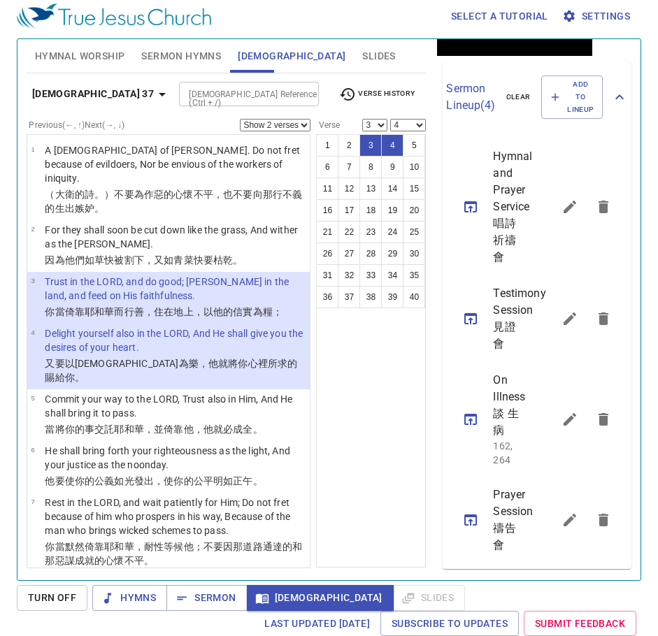
click at [362, 395] on div "1 2 3 4 5 6 7 8 9 10 11 12 13 14 15 16 17 18 19 20 21 22 23 24 25 26 27 28 29 3…" at bounding box center [371, 350] width 110 height 433
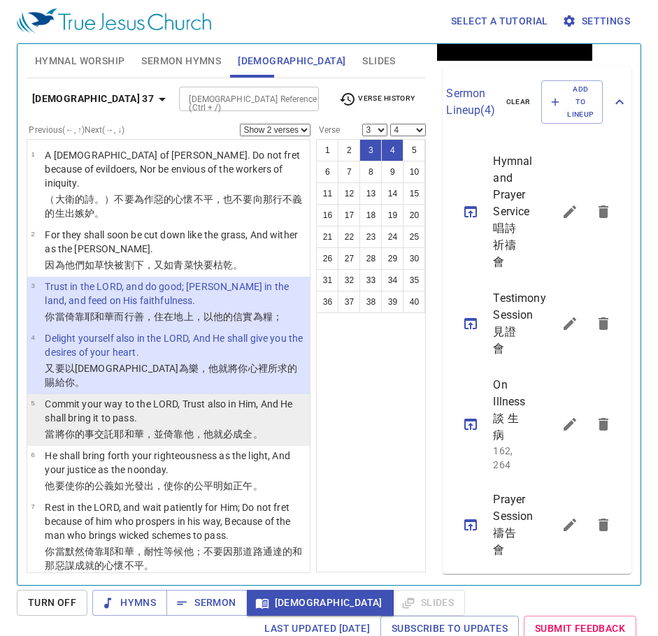
scroll to position [0, 0]
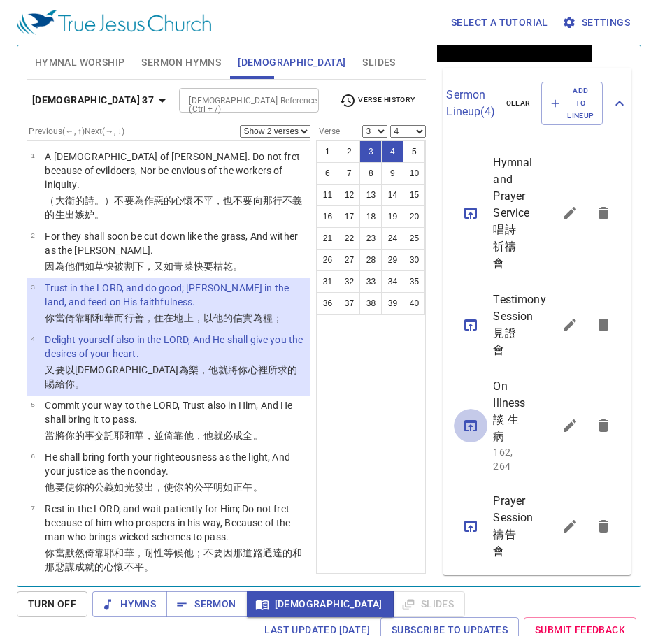
click at [467, 420] on icon "sermon lineup list" at bounding box center [470, 425] width 13 height 11
click at [468, 417] on icon "sermon lineup list" at bounding box center [470, 425] width 17 height 17
click at [66, 62] on span "Hymnal Worship" at bounding box center [80, 62] width 90 height 17
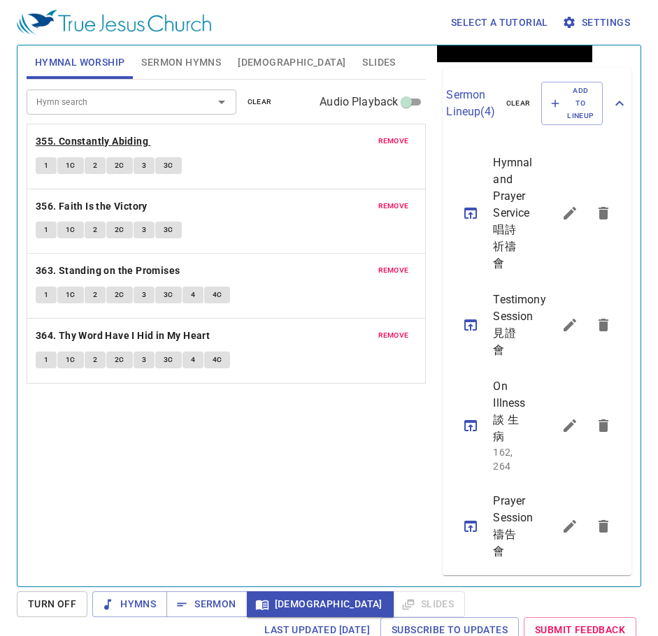
click at [78, 137] on b "355. Constantly Abiding" at bounding box center [92, 141] width 112 height 17
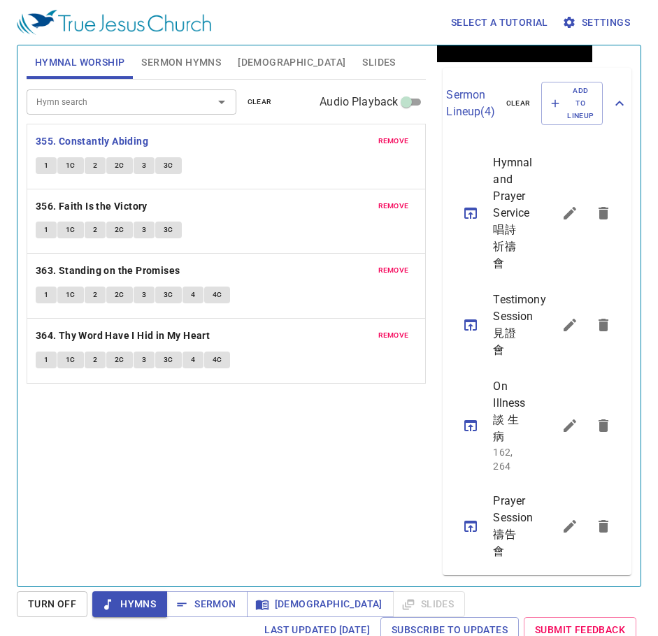
click at [173, 486] on div "Hymn search Hymn search clear Audio Playback remove 355. Constantly Abiding 1 1…" at bounding box center [227, 327] width 400 height 495
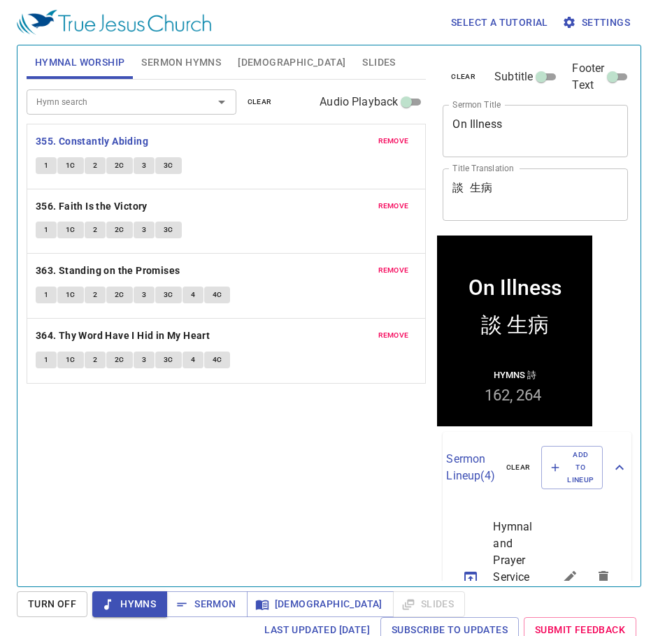
scroll to position [467, 0]
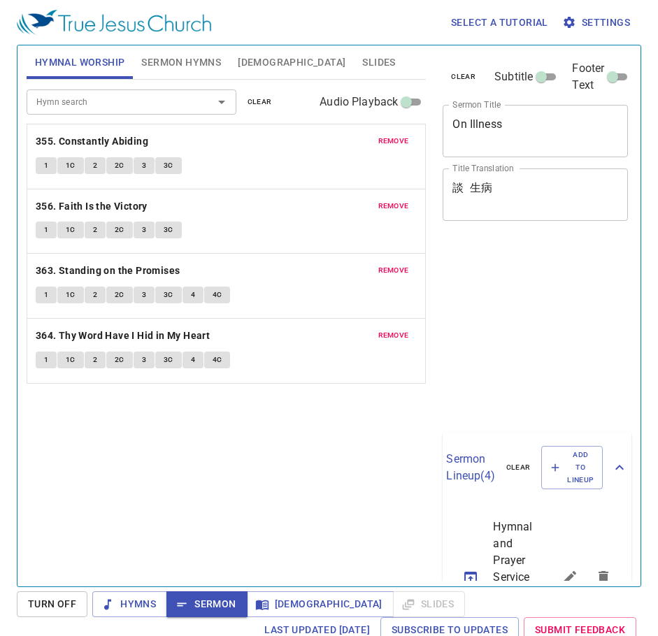
scroll to position [6, 0]
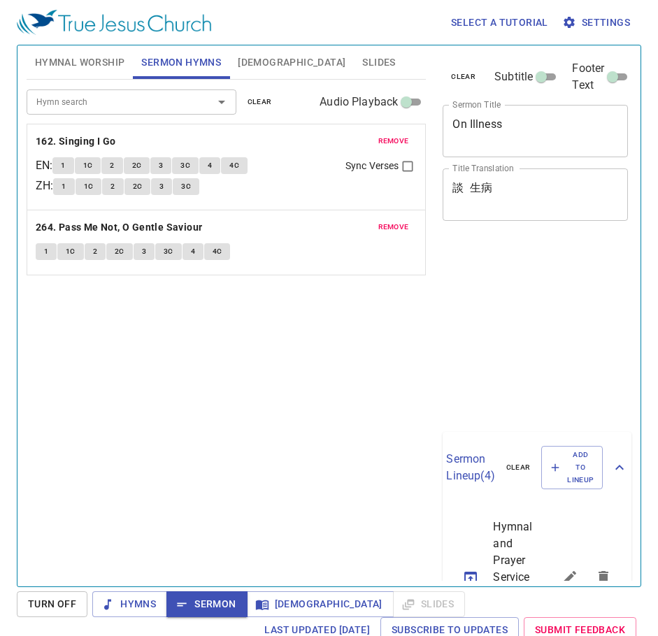
scroll to position [6, 0]
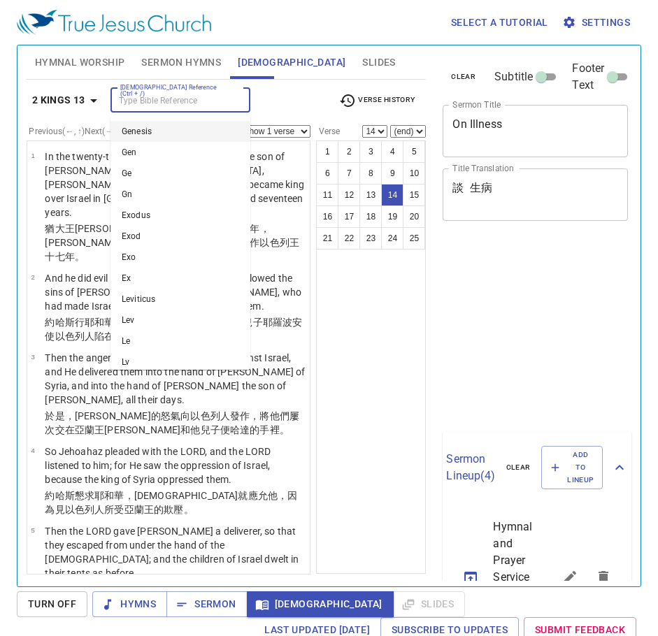
select select "14"
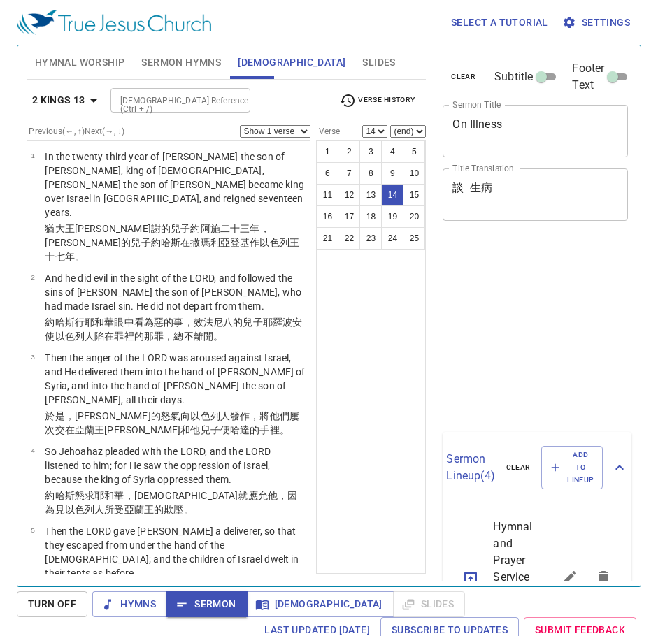
select select "14"
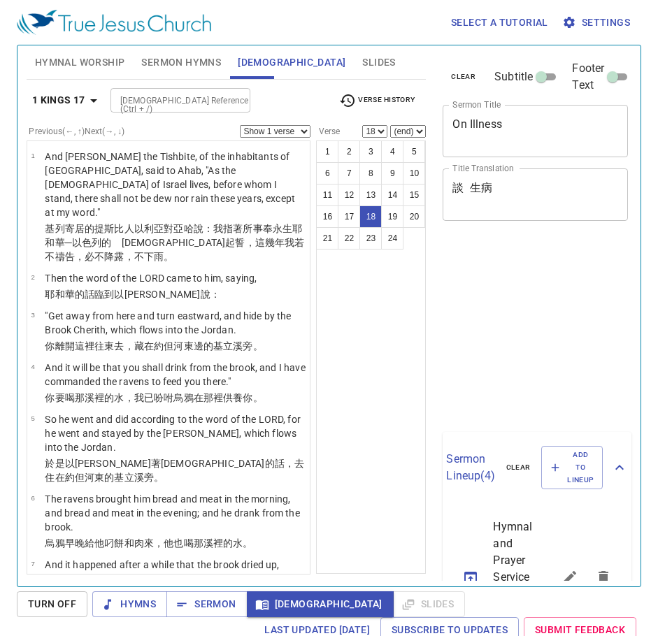
select select "18"
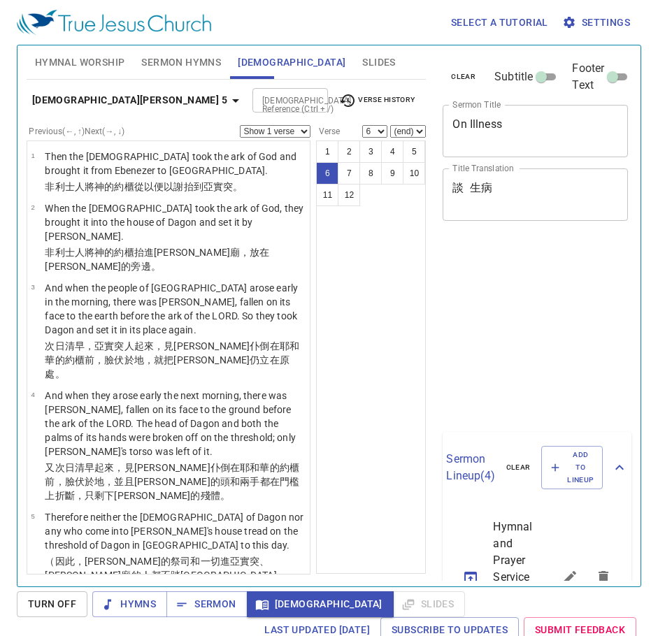
select select "6"
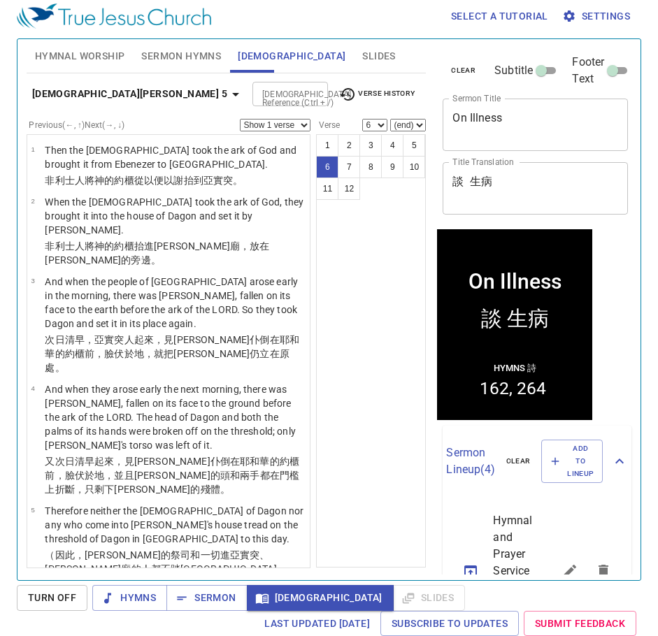
scroll to position [467, 0]
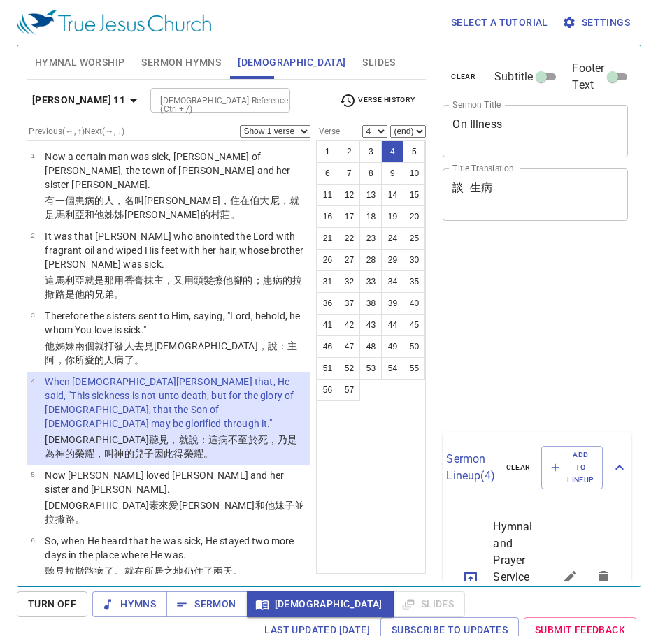
select select "4"
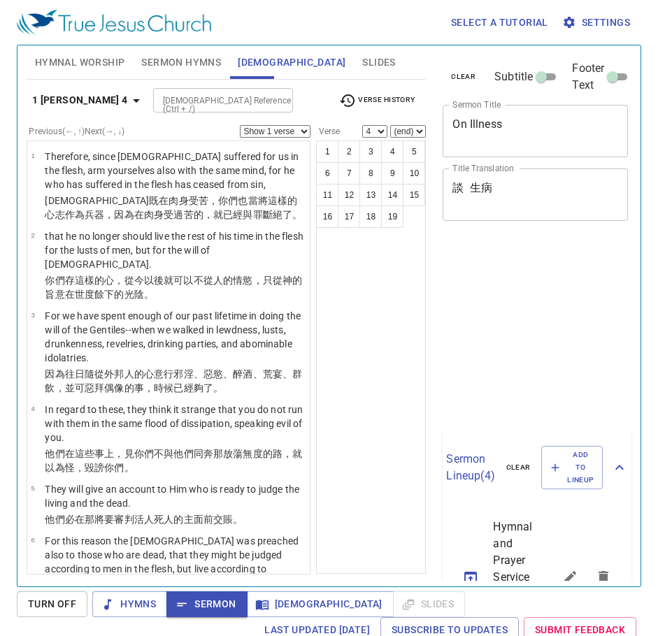
select select "4"
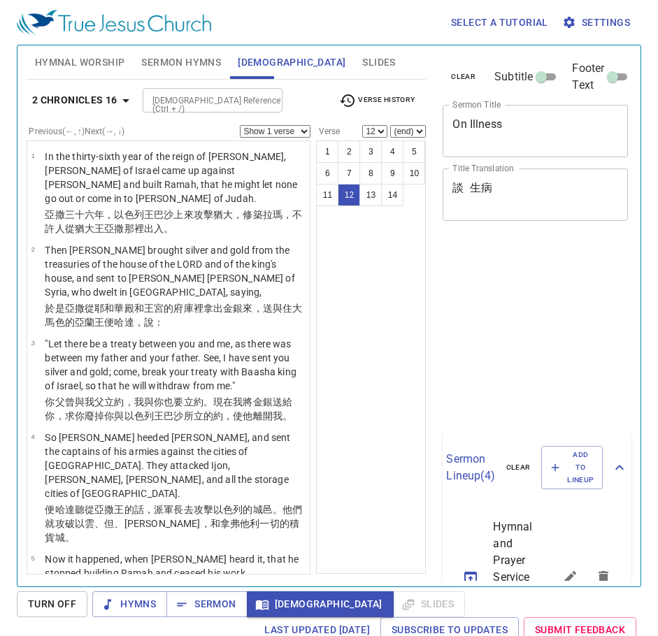
select select "12"
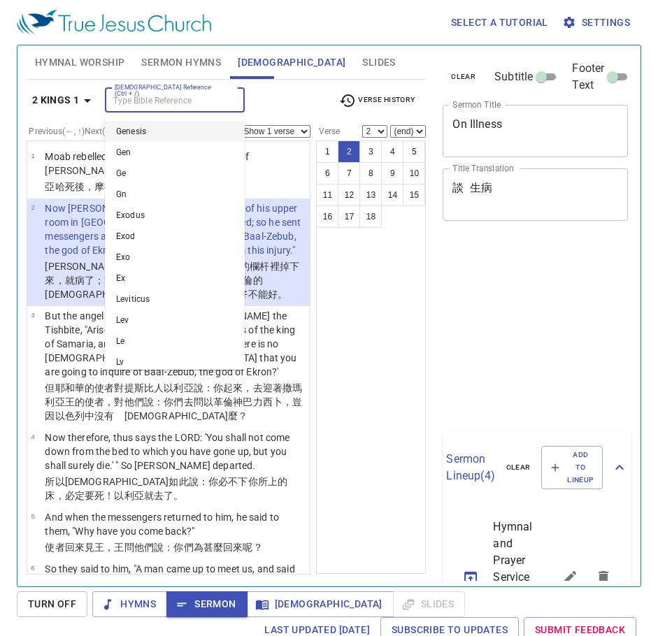
select select "2"
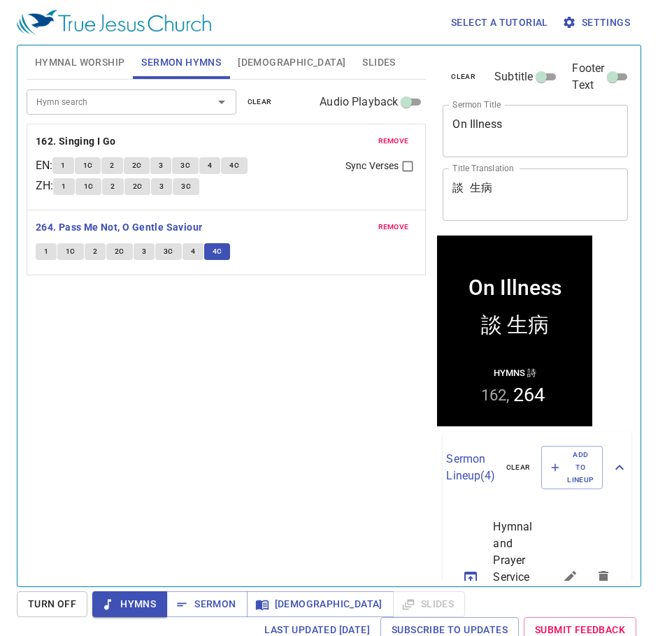
scroll to position [467, 0]
